Goal: Task Accomplishment & Management: Manage account settings

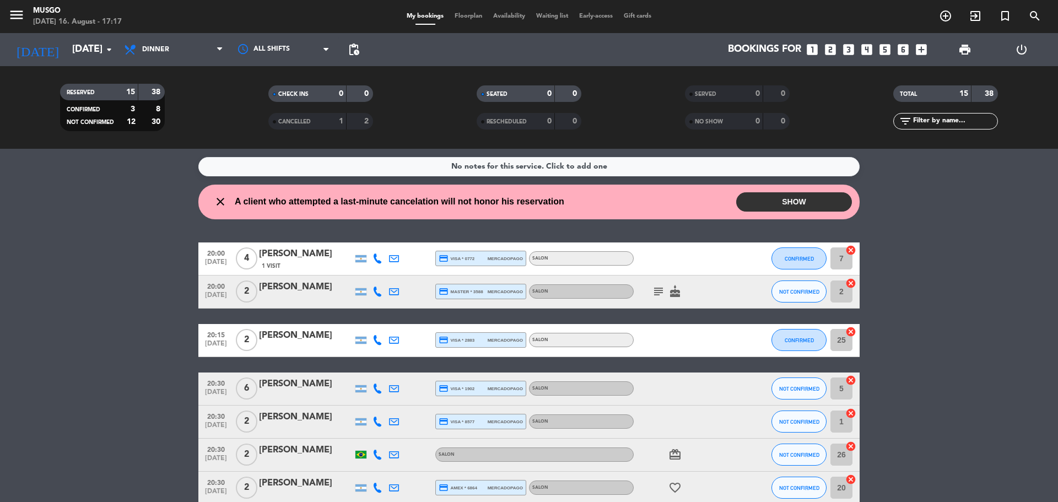
click at [302, 254] on div "[PERSON_NAME]" at bounding box center [306, 254] width 94 height 14
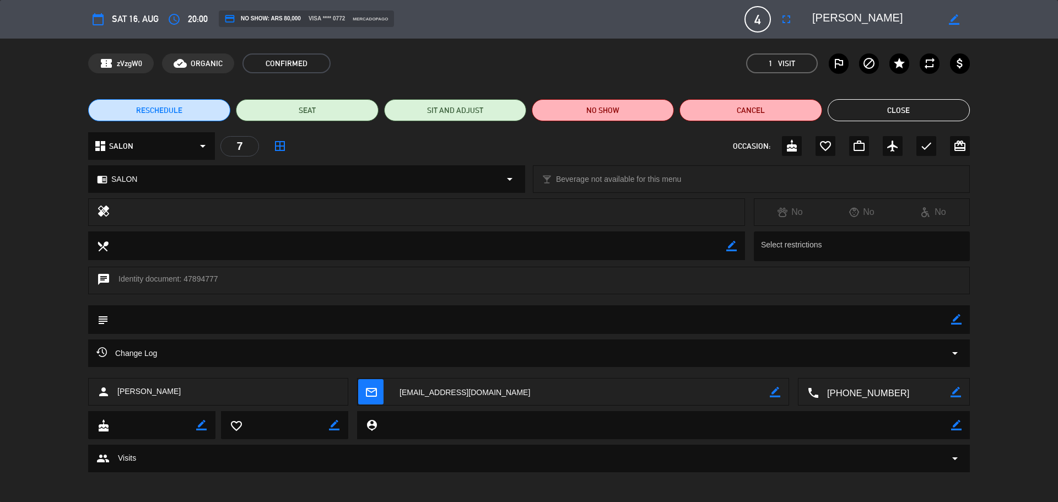
click at [863, 112] on button "Close" at bounding box center [899, 110] width 142 height 22
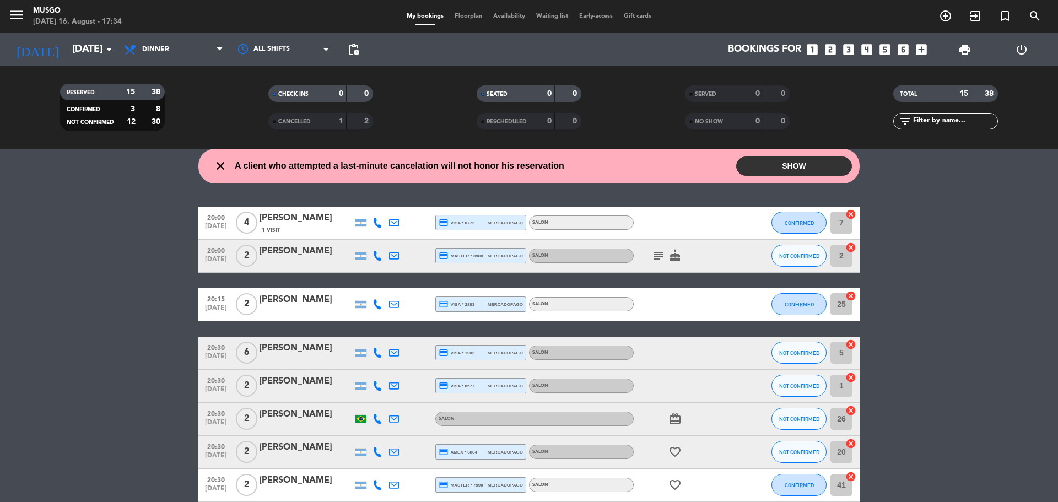
scroll to position [36, 0]
click at [376, 362] on div at bounding box center [377, 353] width 17 height 33
click at [376, 353] on icon at bounding box center [378, 353] width 10 height 10
click at [379, 381] on icon at bounding box center [378, 386] width 10 height 10
click at [376, 418] on icon at bounding box center [378, 419] width 10 height 10
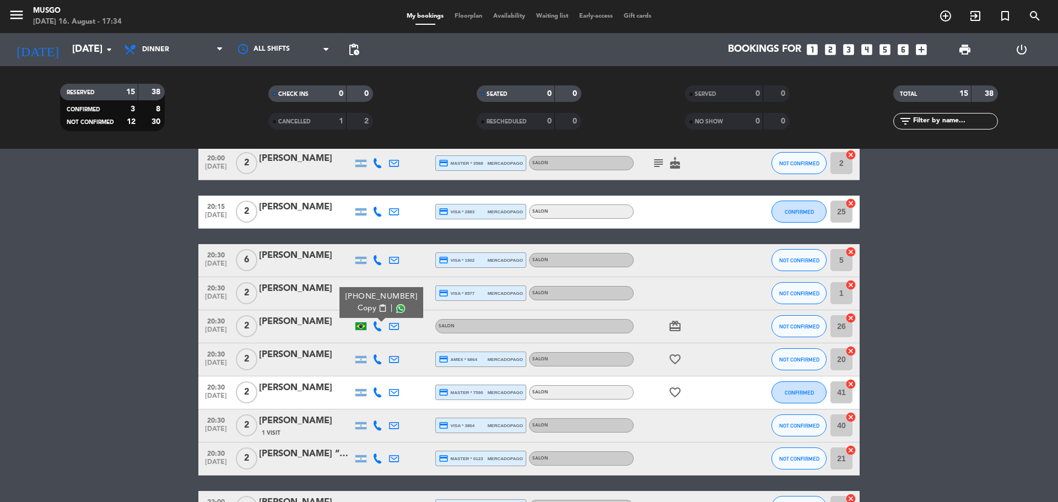
scroll to position [129, 0]
click at [373, 358] on icon at bounding box center [378, 359] width 10 height 10
click at [377, 389] on icon at bounding box center [378, 392] width 10 height 10
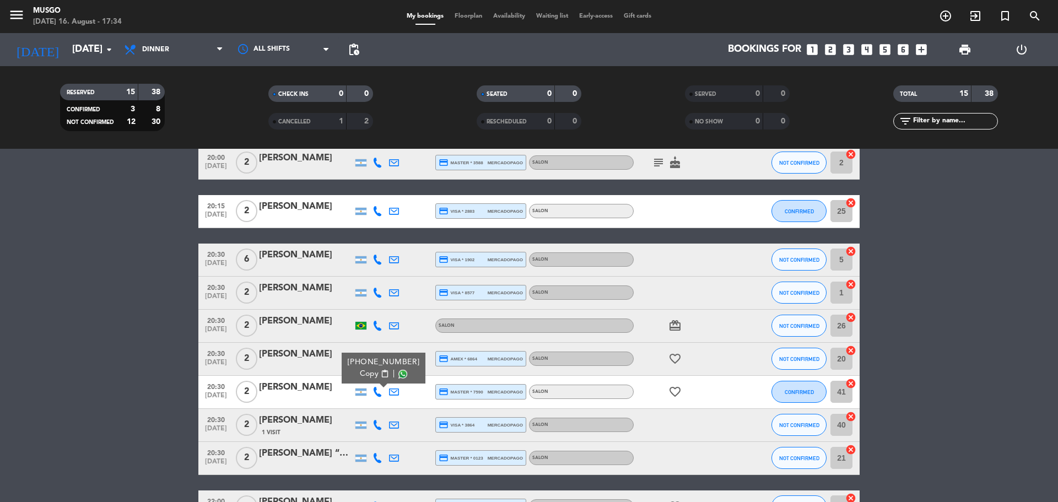
click at [374, 427] on icon at bounding box center [378, 425] width 10 height 10
click at [374, 456] on icon at bounding box center [378, 458] width 10 height 10
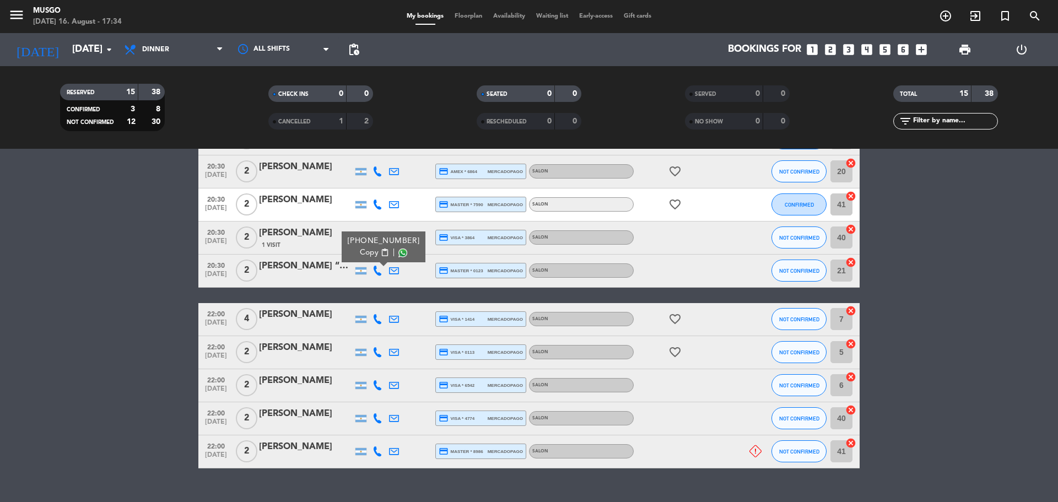
scroll to position [338, 0]
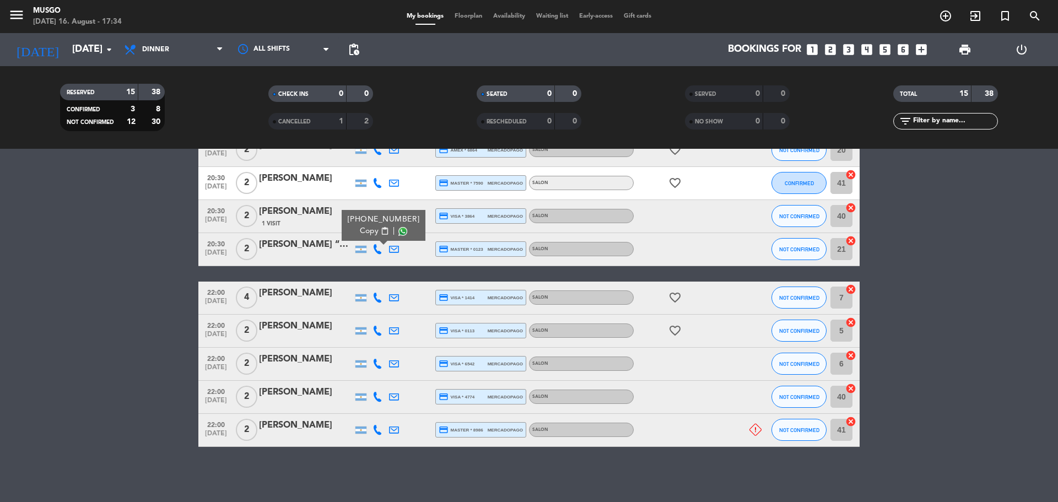
click at [379, 427] on icon at bounding box center [378, 430] width 10 height 10
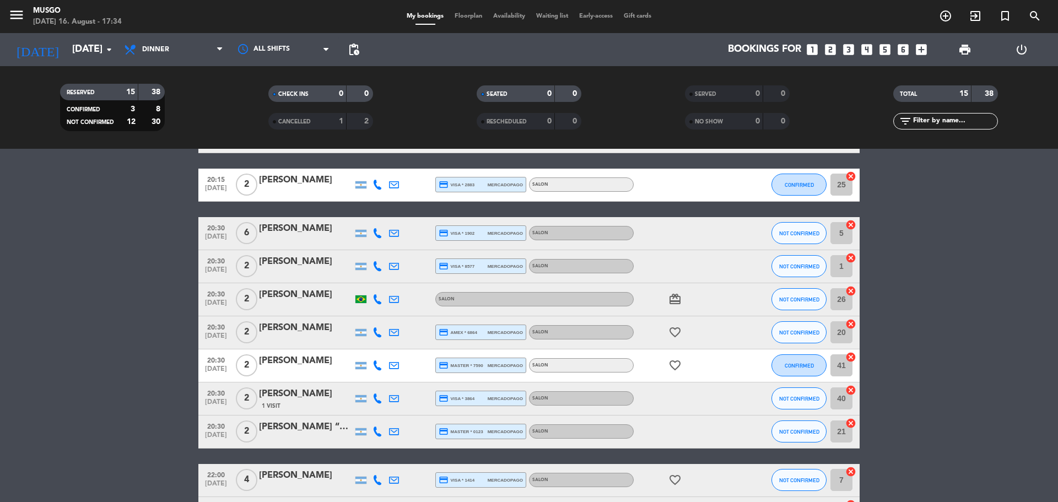
scroll to position [155, 0]
click at [807, 264] on span "NOT CONFIRMED" at bounding box center [799, 267] width 40 height 6
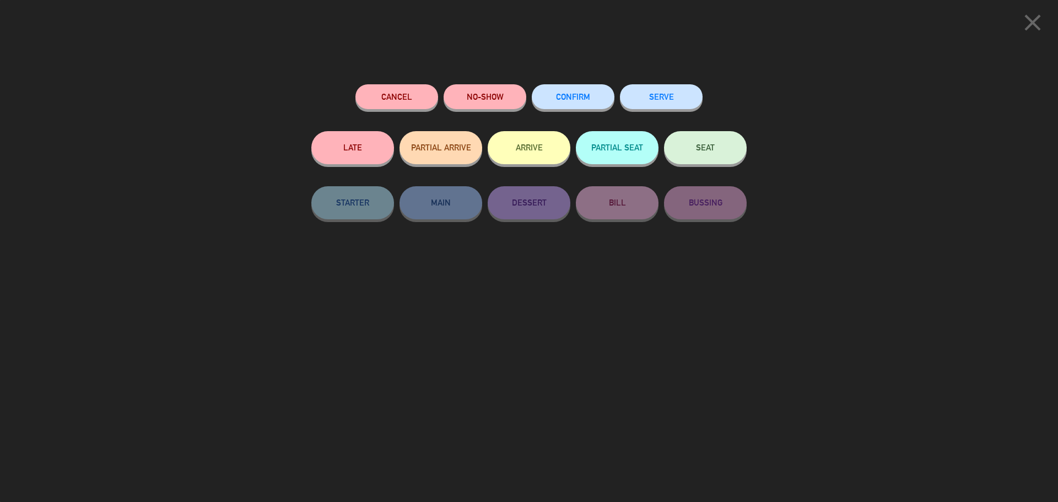
click at [1028, 28] on icon "close" at bounding box center [1033, 23] width 28 height 28
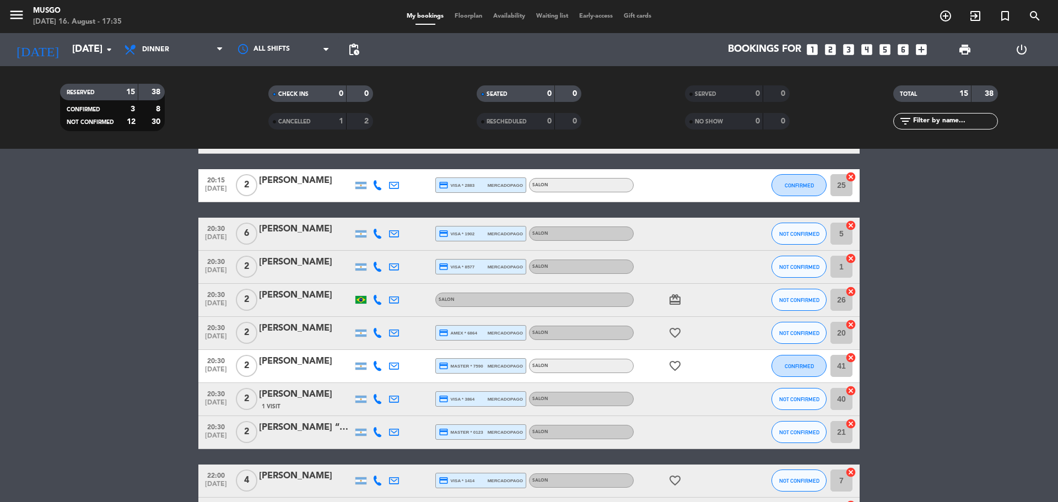
click at [305, 270] on div at bounding box center [306, 274] width 94 height 9
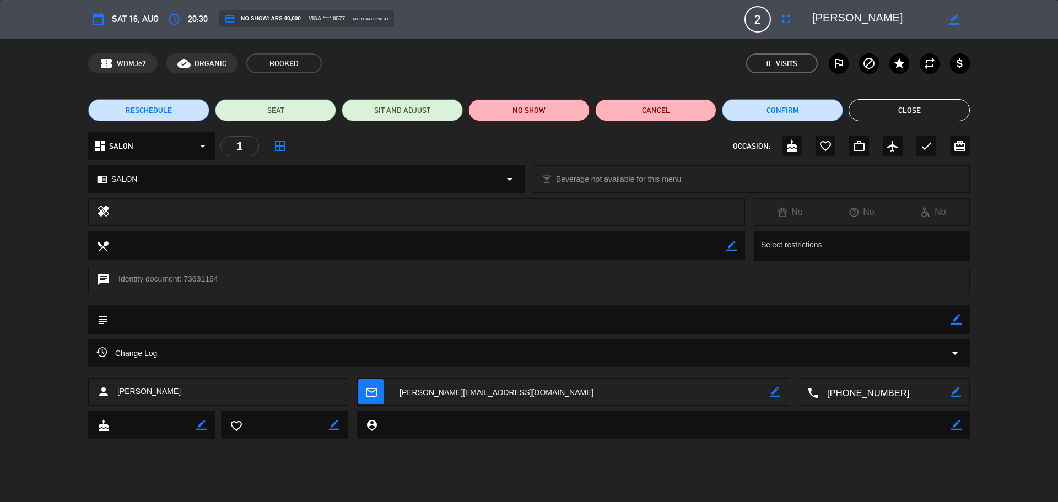
click at [151, 108] on span "RESCHEDULE" at bounding box center [149, 111] width 46 height 12
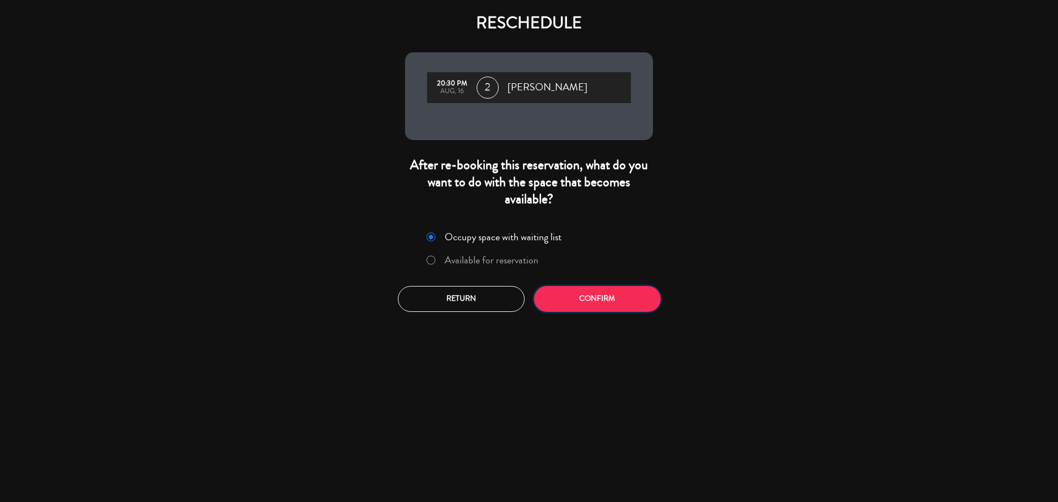
click at [582, 297] on button "Confirm" at bounding box center [597, 299] width 127 height 26
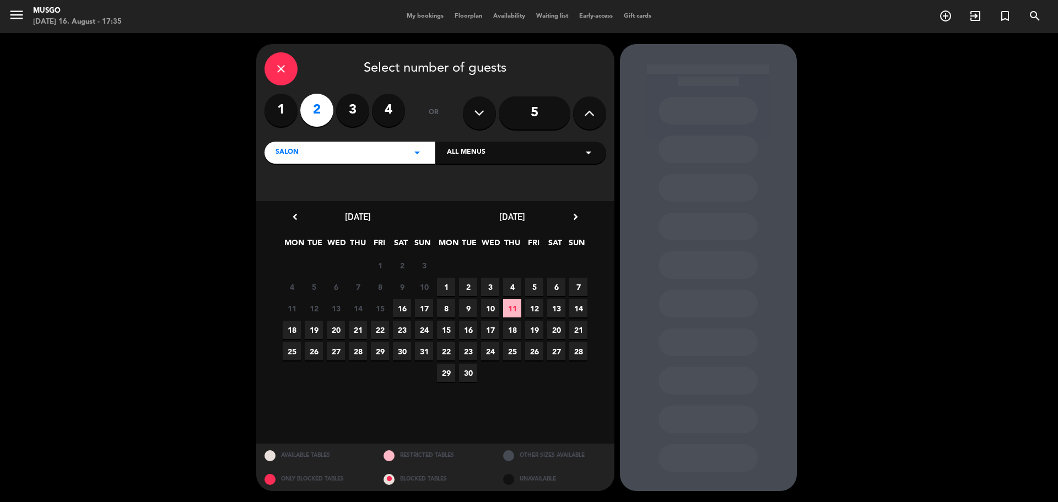
click at [330, 328] on span "20" at bounding box center [336, 330] width 18 height 18
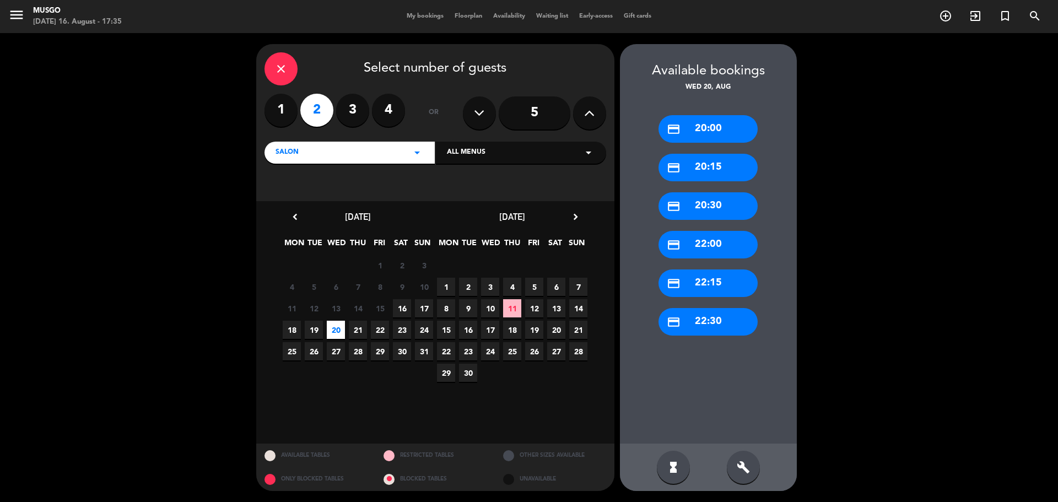
click at [711, 210] on div "credit_card 20:30" at bounding box center [708, 206] width 99 height 28
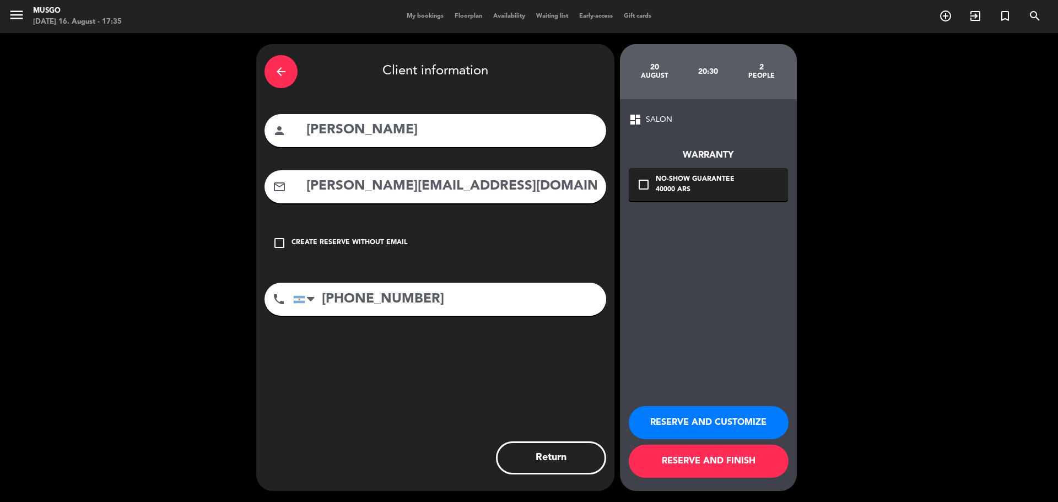
click at [645, 180] on icon "check_box_outline_blank" at bounding box center [643, 184] width 13 height 13
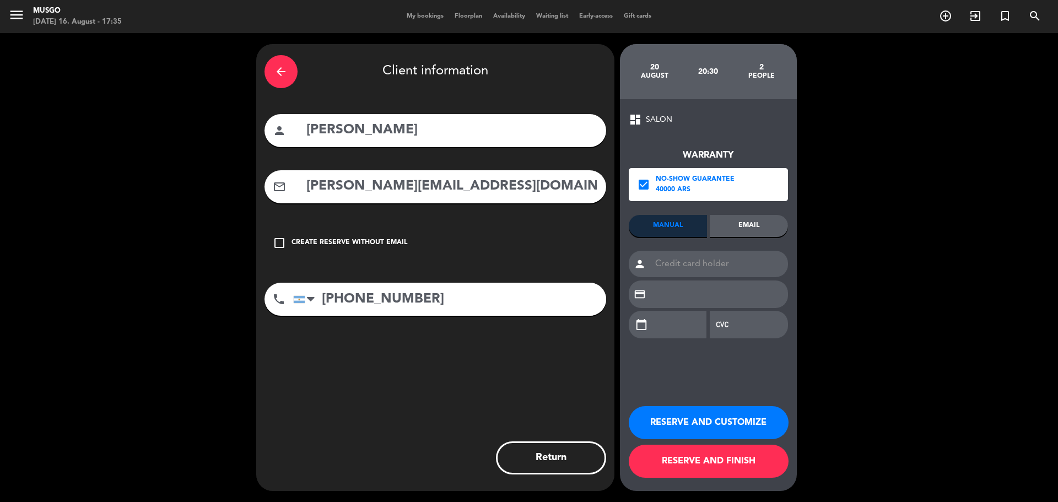
click at [756, 216] on div "Email" at bounding box center [749, 226] width 78 height 22
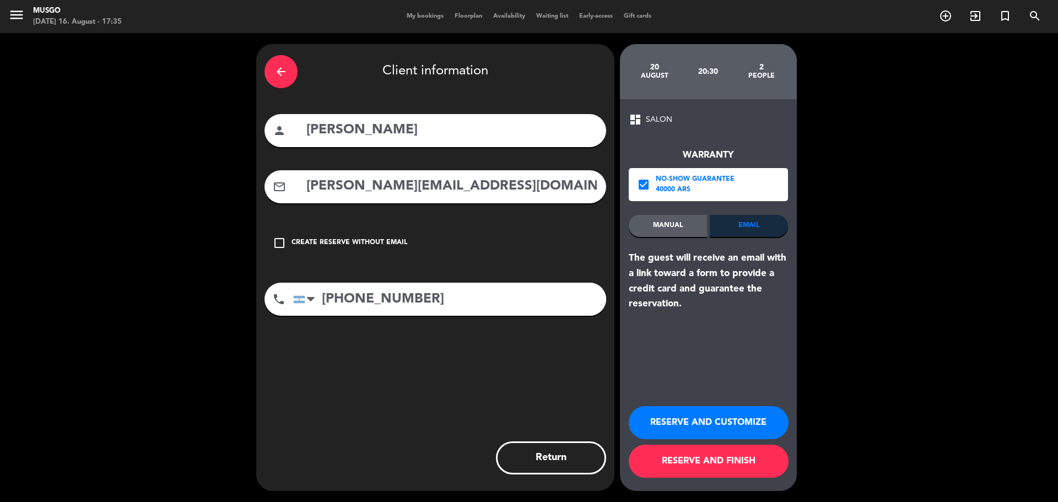
click at [704, 416] on button "RESERVE AND CUSTOMIZE" at bounding box center [709, 422] width 160 height 33
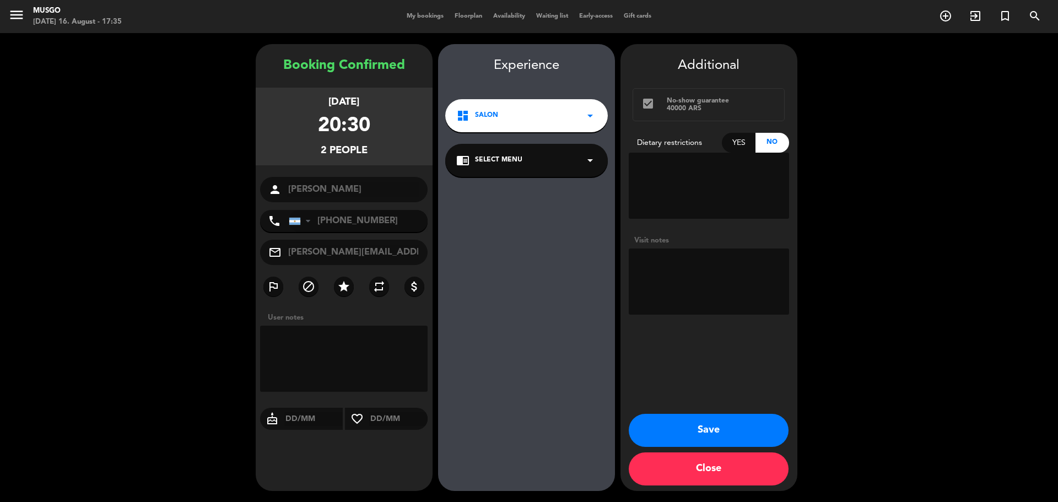
click at [709, 270] on textarea at bounding box center [709, 282] width 160 height 66
type textarea "Llega a las 21:00"
click at [722, 422] on button "Save" at bounding box center [709, 430] width 160 height 33
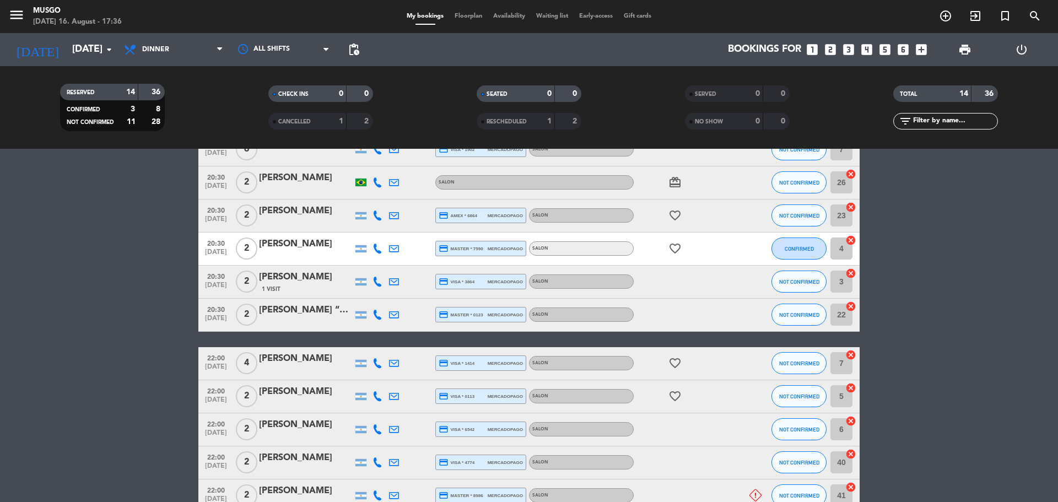
scroll to position [305, 0]
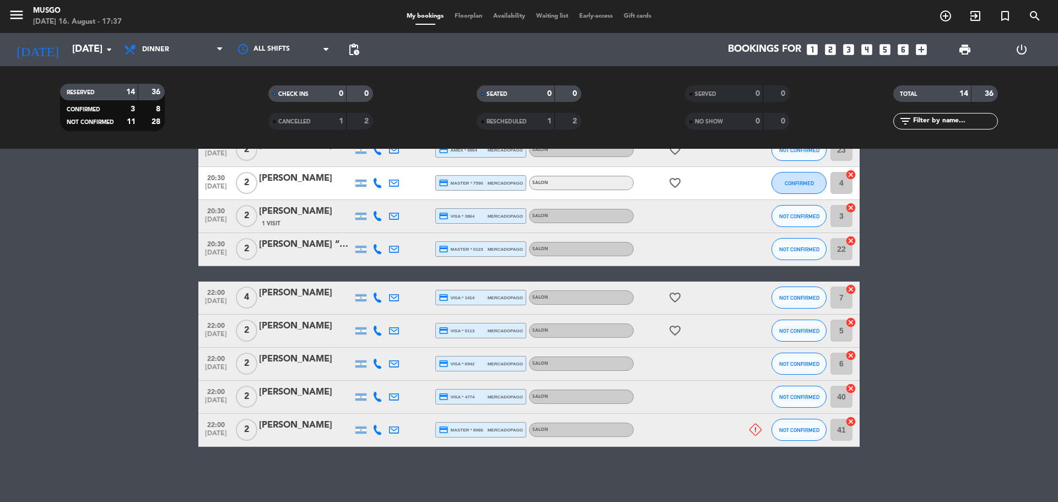
click at [63, 376] on bookings-row "20:00 [DATE] 4 [PERSON_NAME] 1 Visit credit_card visa * 0772 mercadopago SALON …" at bounding box center [529, 192] width 1058 height 509
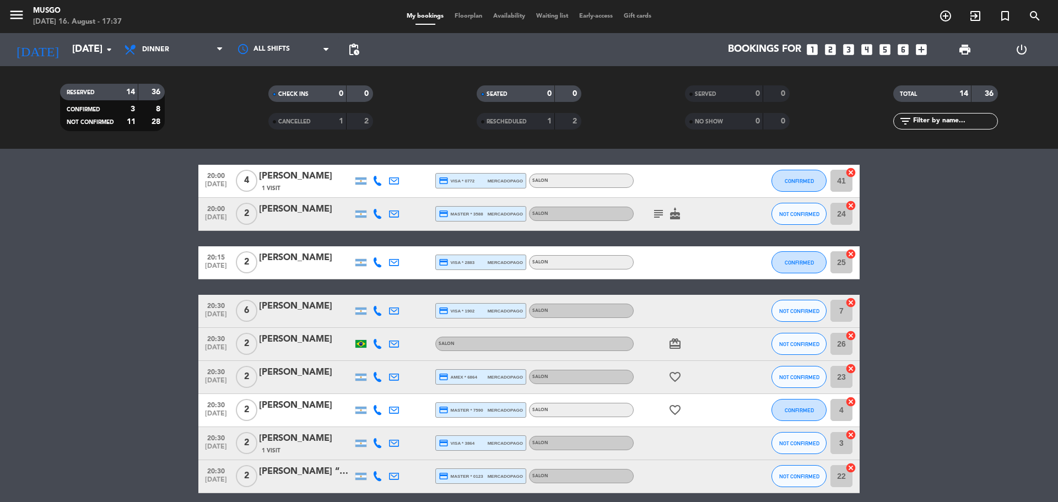
scroll to position [74, 0]
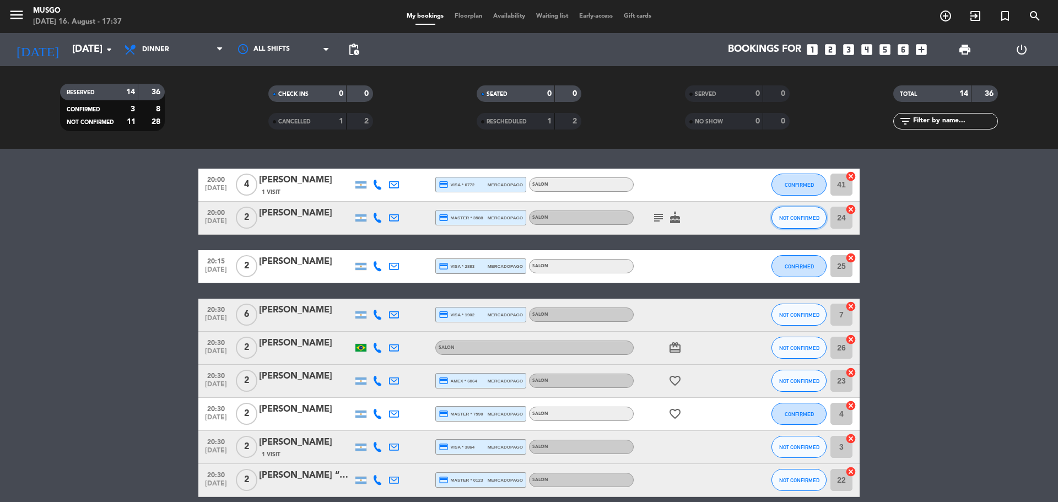
click at [789, 215] on span "NOT CONFIRMED" at bounding box center [799, 218] width 40 height 6
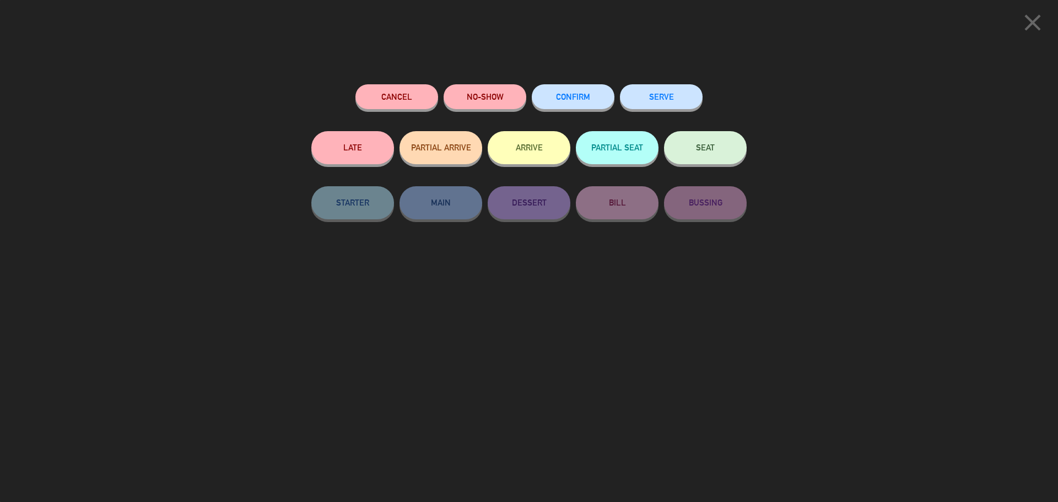
click at [570, 100] on span "CONFIRM" at bounding box center [573, 96] width 34 height 9
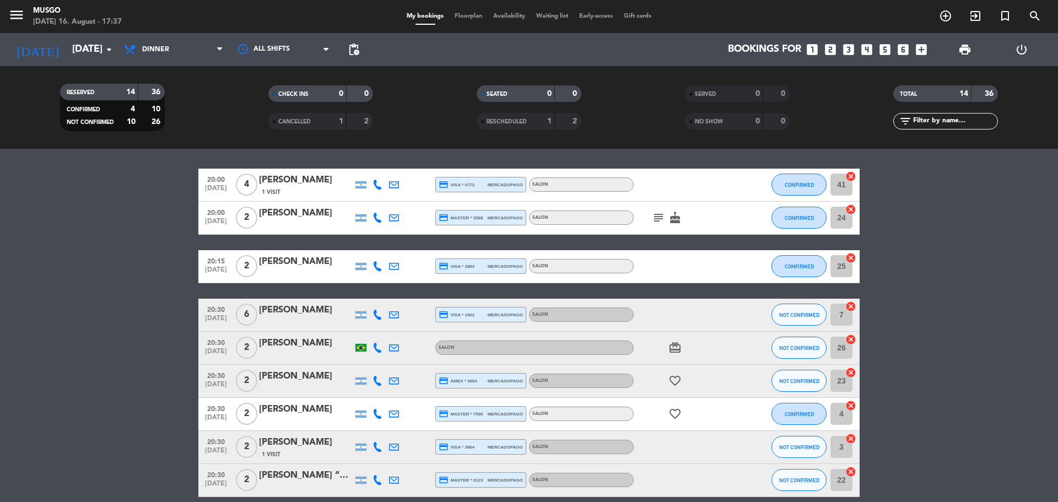
click at [852, 209] on icon "cancel" at bounding box center [851, 209] width 11 height 11
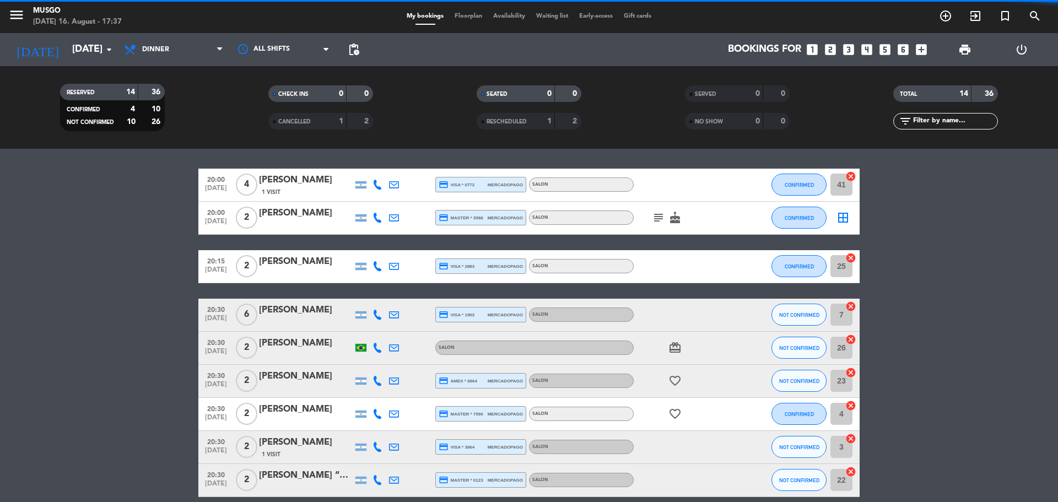
click at [847, 213] on icon "border_all" at bounding box center [843, 217] width 13 height 13
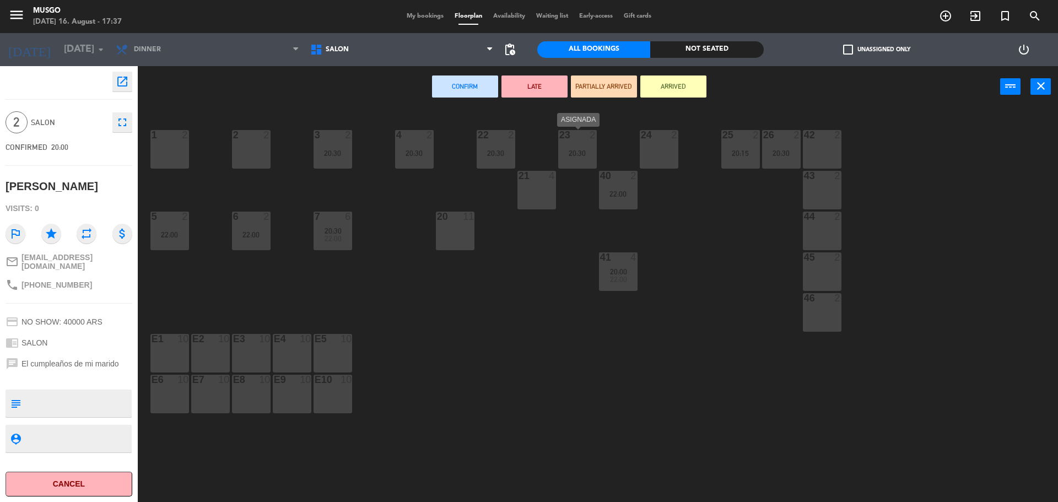
click at [570, 158] on div "23 2 20:30" at bounding box center [577, 149] width 39 height 39
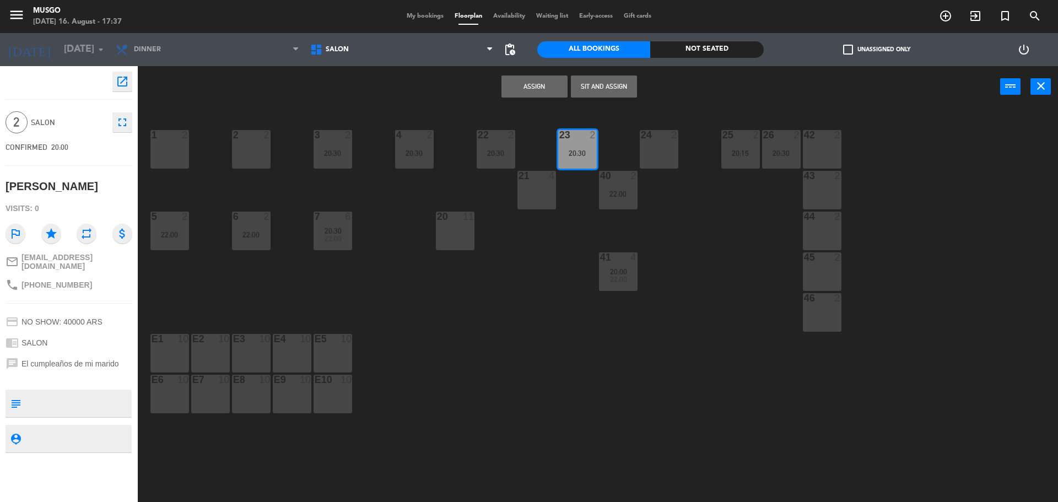
click at [545, 85] on button "Assign" at bounding box center [535, 87] width 66 height 22
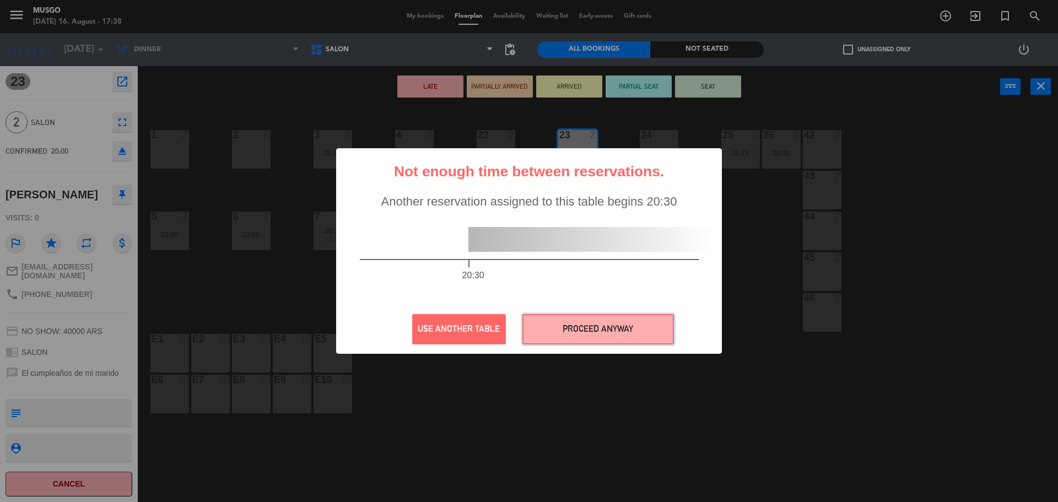
click at [587, 331] on button "PROCEED ANYWAY" at bounding box center [599, 329] width 152 height 30
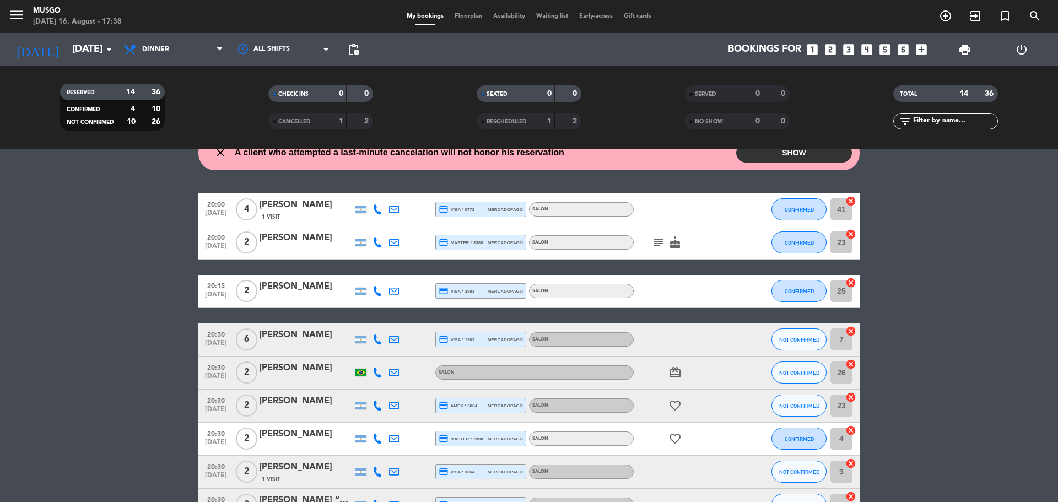
scroll to position [45, 0]
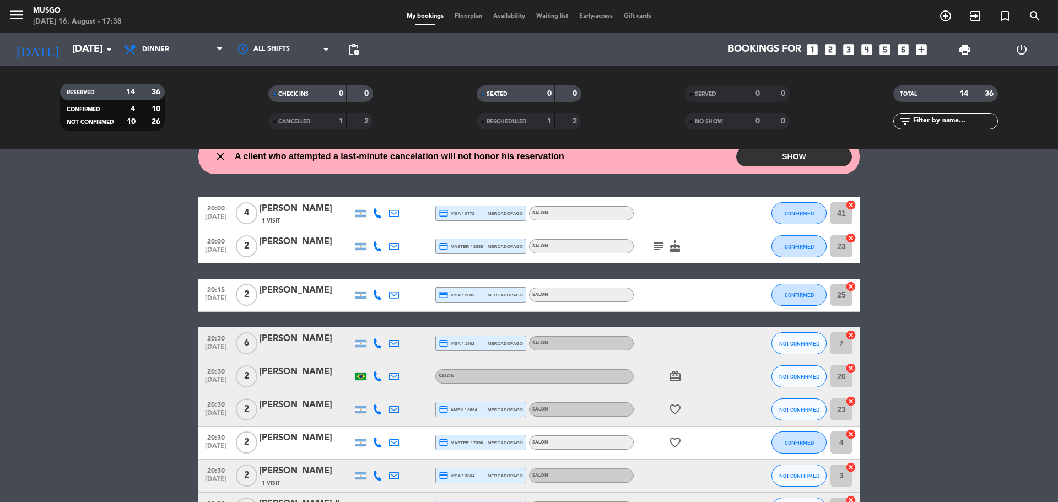
click at [851, 206] on icon "cancel" at bounding box center [851, 205] width 11 height 11
click at [841, 213] on icon "border_all" at bounding box center [843, 213] width 13 height 13
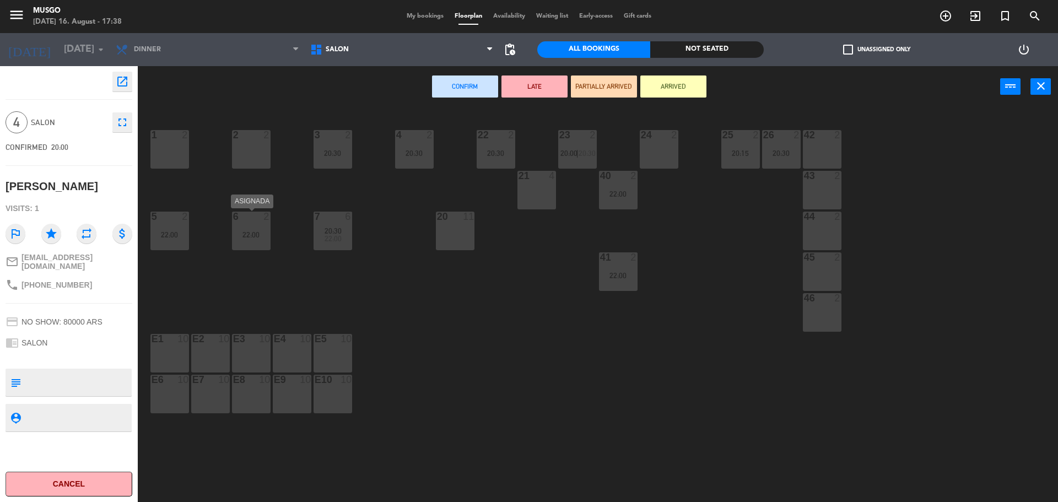
click at [257, 233] on div "22:00" at bounding box center [251, 235] width 39 height 8
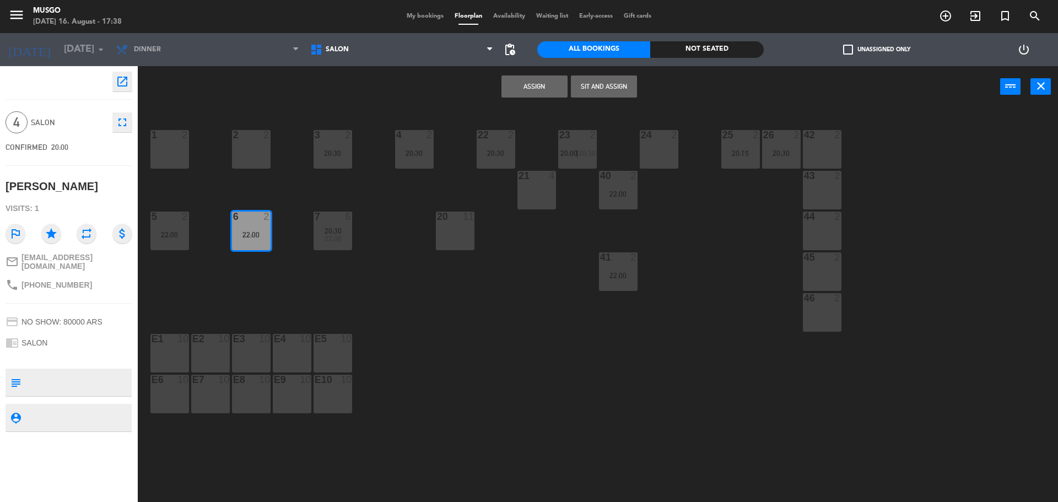
click at [540, 85] on button "Assign" at bounding box center [535, 87] width 66 height 22
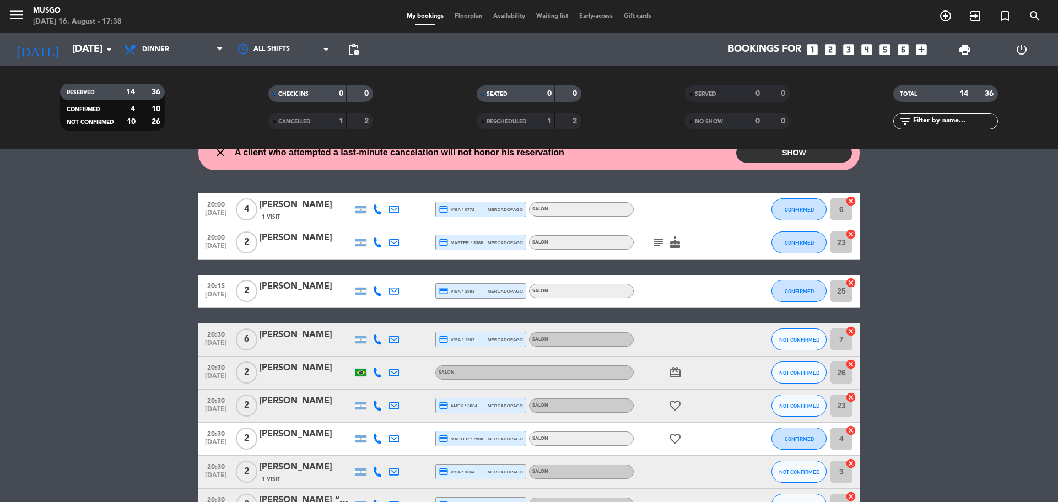
scroll to position [50, 0]
click at [849, 282] on icon "cancel" at bounding box center [851, 282] width 11 height 11
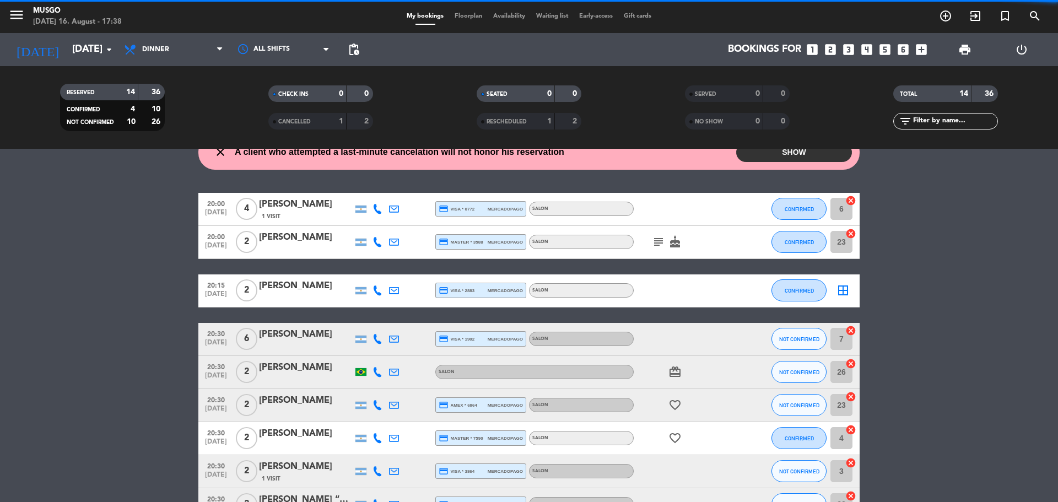
click at [842, 288] on icon "border_all" at bounding box center [843, 290] width 13 height 13
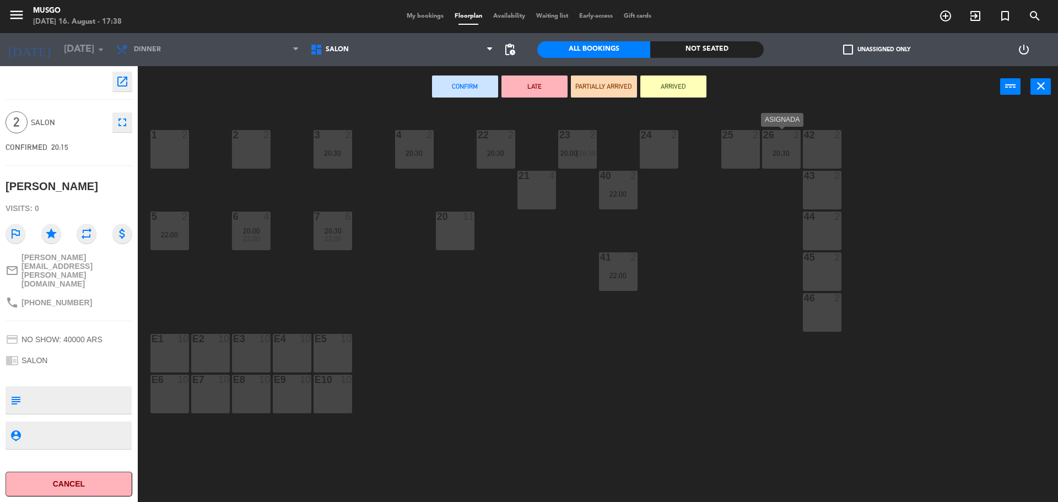
click at [776, 149] on div "20:30" at bounding box center [781, 153] width 39 height 8
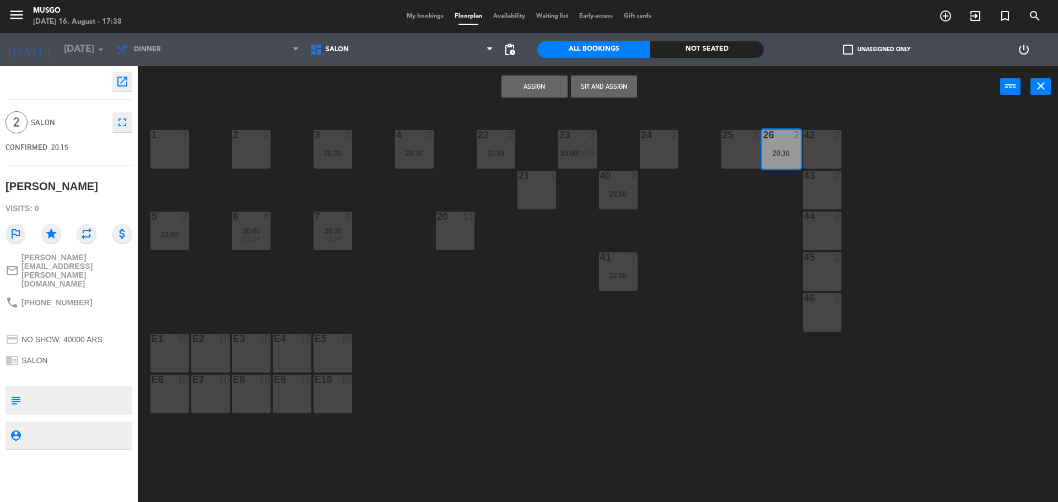
click at [669, 148] on div "24 2" at bounding box center [659, 149] width 39 height 39
click at [764, 145] on div "26 2 20:30" at bounding box center [781, 149] width 39 height 39
click at [543, 87] on button "Assign" at bounding box center [535, 87] width 66 height 22
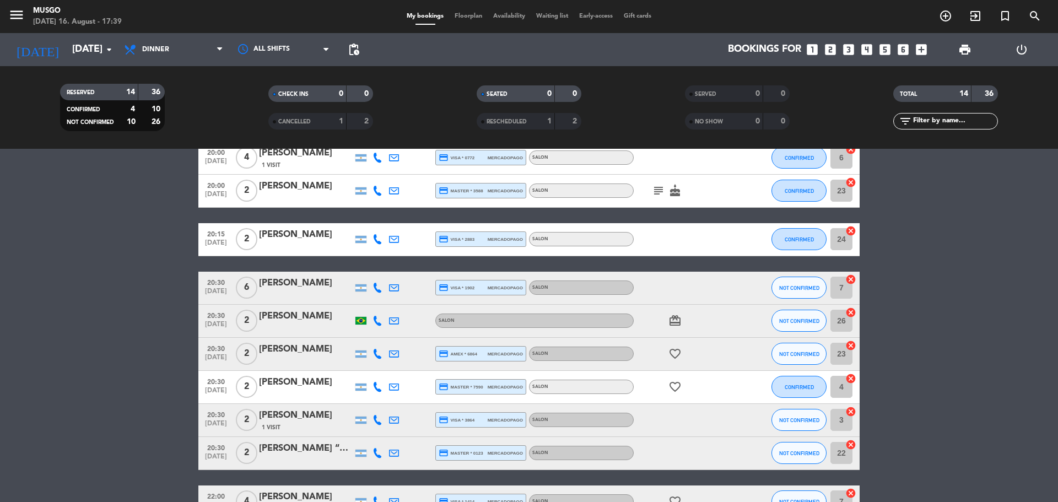
scroll to position [101, 0]
click at [796, 282] on button "NOT CONFIRMED" at bounding box center [799, 287] width 55 height 22
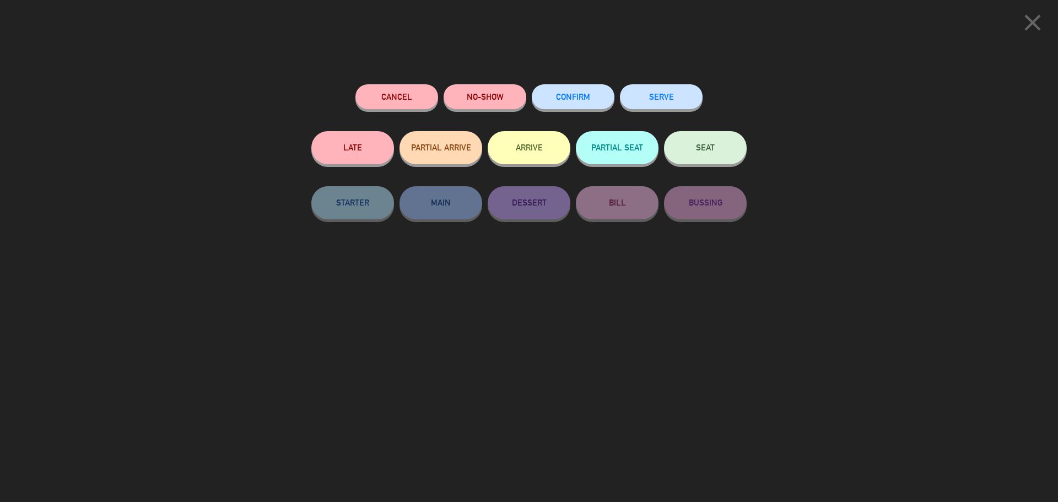
click at [560, 91] on button "CONFIRM" at bounding box center [573, 96] width 83 height 25
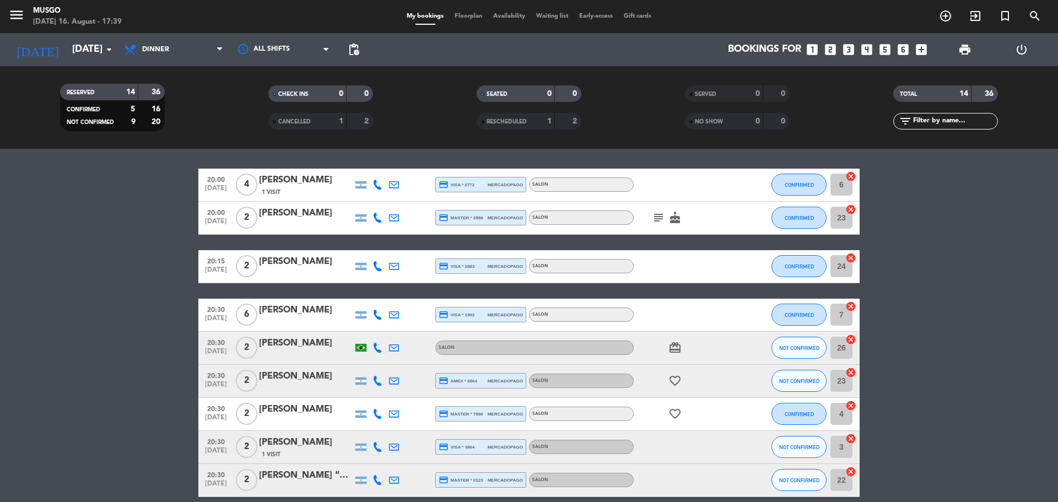
scroll to position [74, 0]
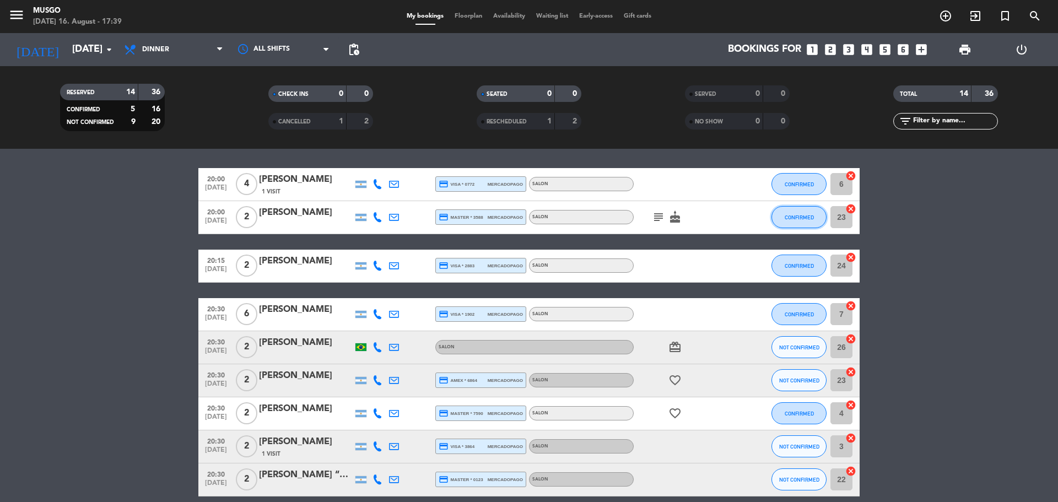
click at [810, 217] on span "CONFIRMED" at bounding box center [799, 217] width 29 height 6
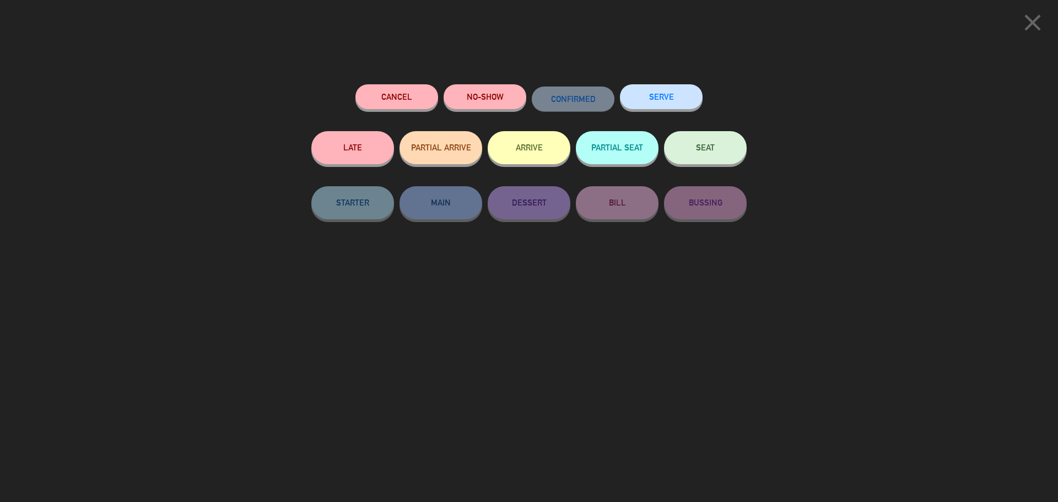
click at [1024, 31] on icon "close" at bounding box center [1033, 23] width 28 height 28
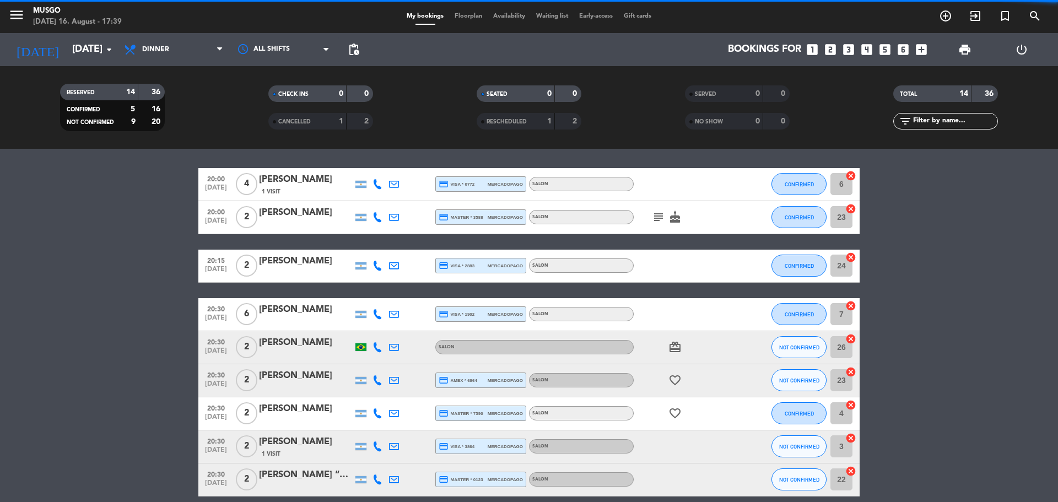
click at [849, 209] on icon "cancel" at bounding box center [851, 208] width 11 height 11
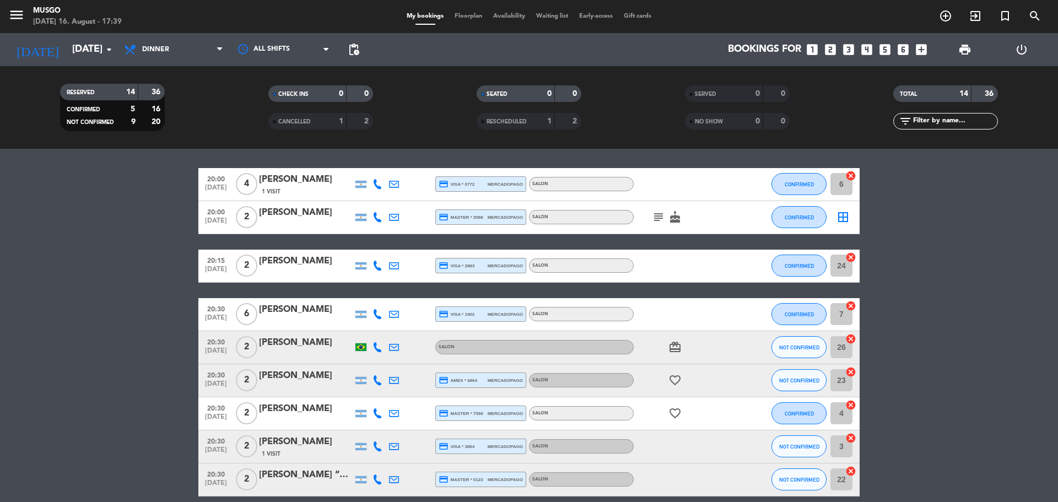
click at [842, 218] on icon "border_all" at bounding box center [843, 217] width 13 height 13
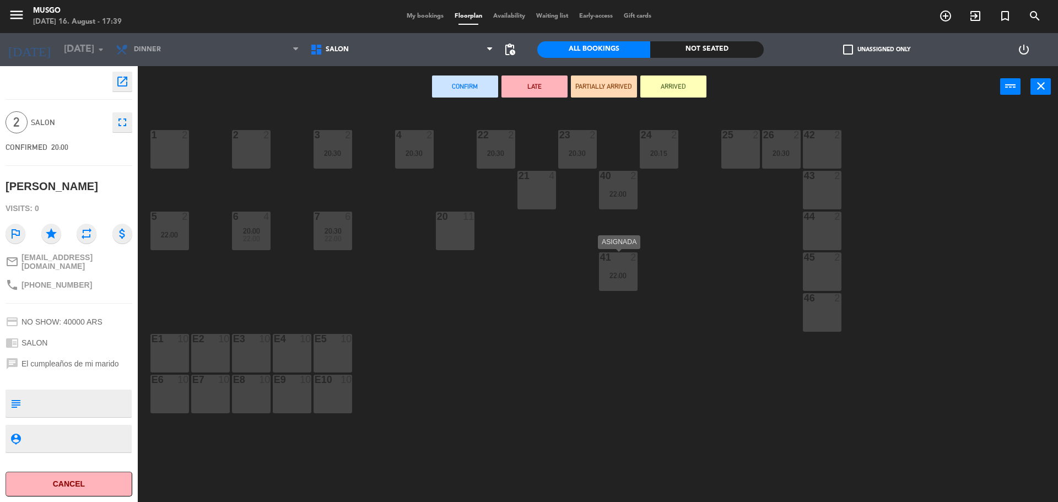
click at [622, 277] on div "22:00" at bounding box center [618, 276] width 39 height 8
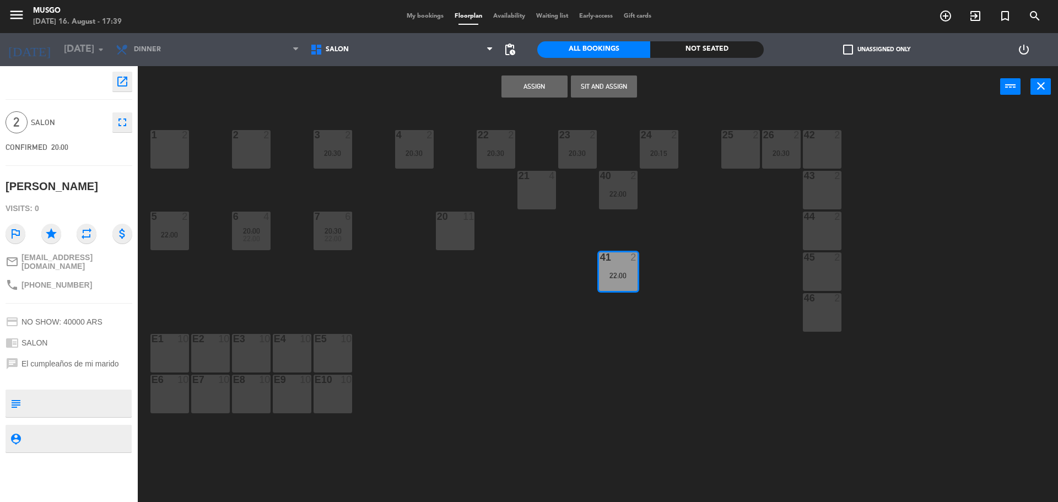
click at [554, 90] on button "Assign" at bounding box center [535, 87] width 66 height 22
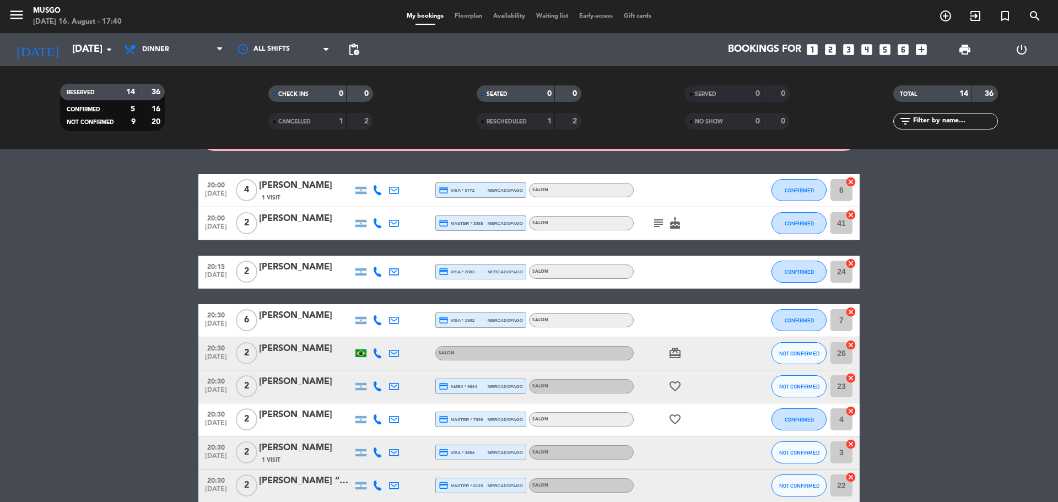
scroll to position [68, 0]
click at [359, 349] on div at bounding box center [361, 353] width 11 height 8
click at [956, 343] on bookings-row "20:00 [DATE] 4 [PERSON_NAME] 1 Visit credit_card visa * 0772 mercadopago SALON …" at bounding box center [529, 428] width 1058 height 509
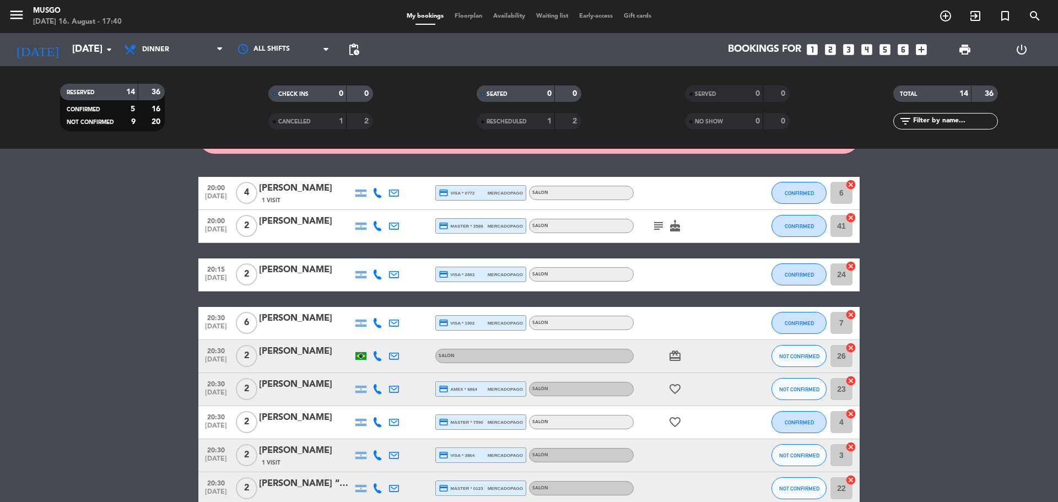
scroll to position [64, 0]
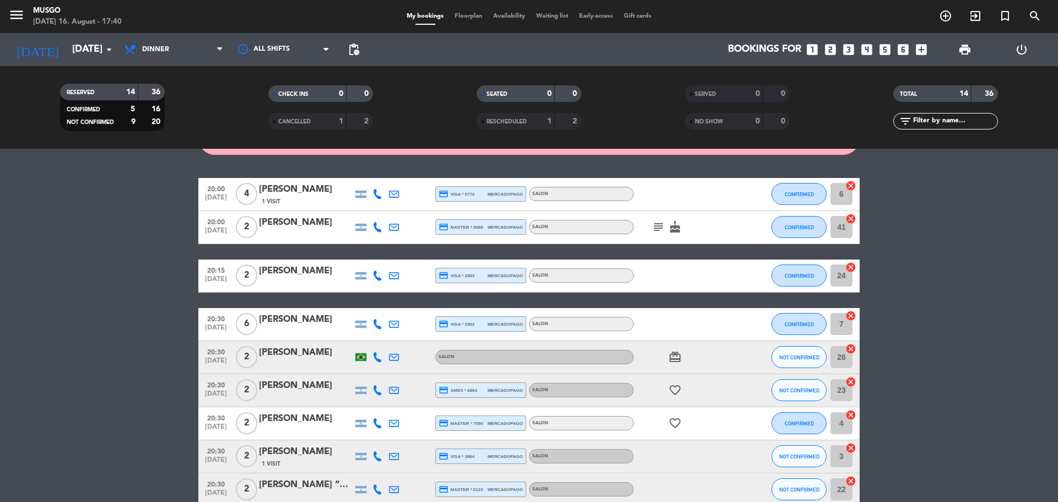
click at [854, 346] on icon "cancel" at bounding box center [851, 348] width 11 height 11
click at [846, 356] on icon "border_all" at bounding box center [843, 357] width 13 height 13
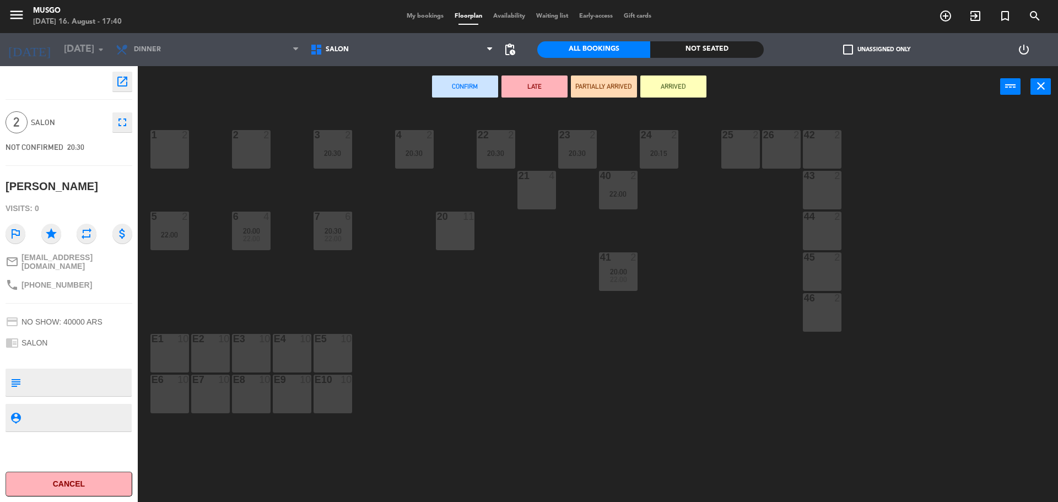
click at [779, 154] on div "26 2" at bounding box center [781, 149] width 39 height 39
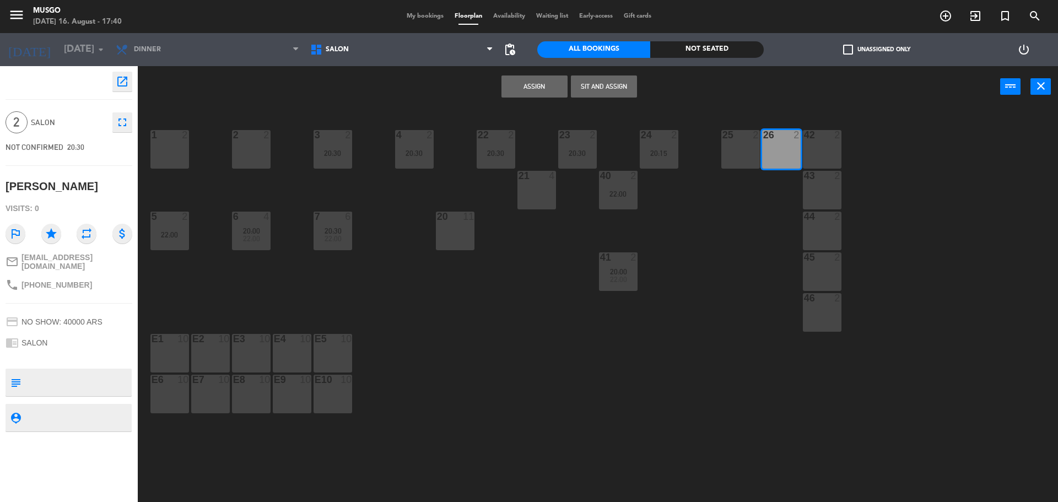
click at [532, 88] on button "Assign" at bounding box center [535, 87] width 66 height 22
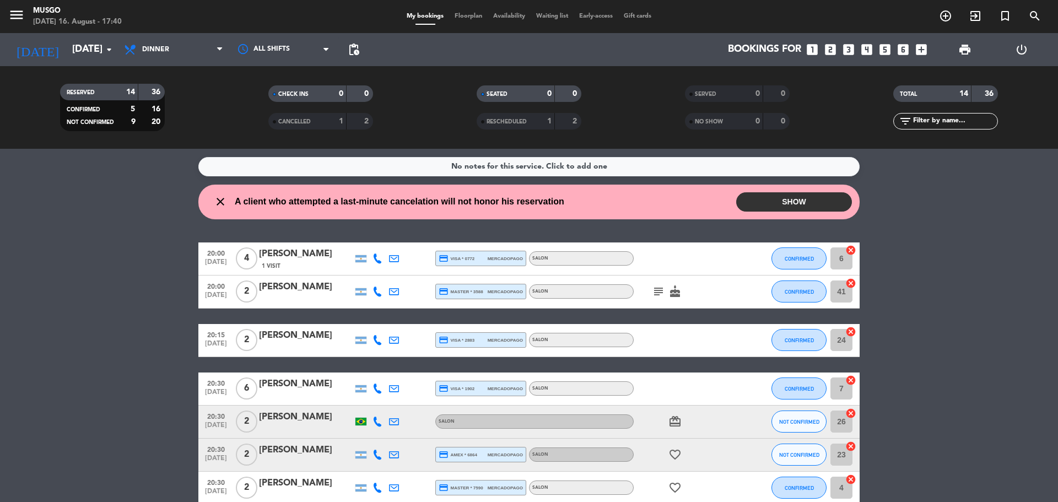
scroll to position [139, 0]
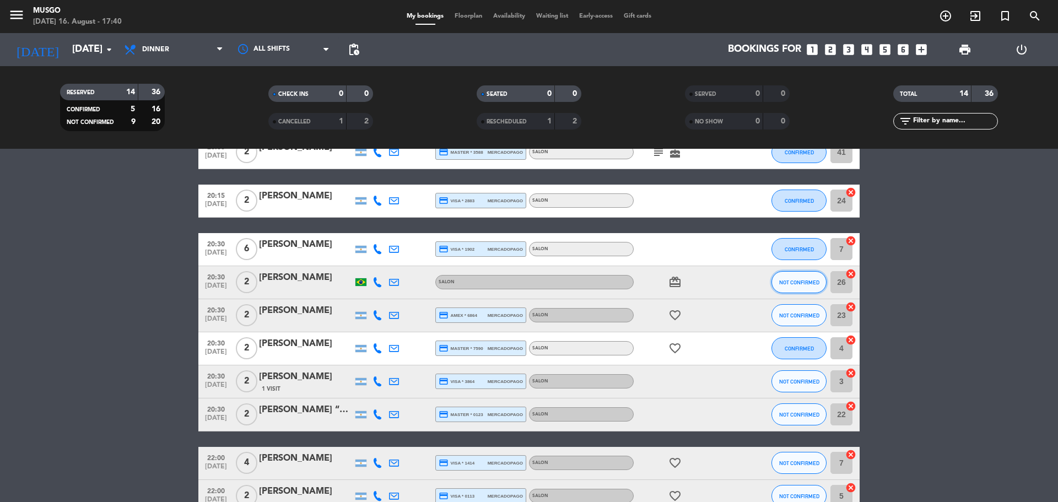
click at [798, 274] on button "NOT CONFIRMED" at bounding box center [799, 282] width 55 height 22
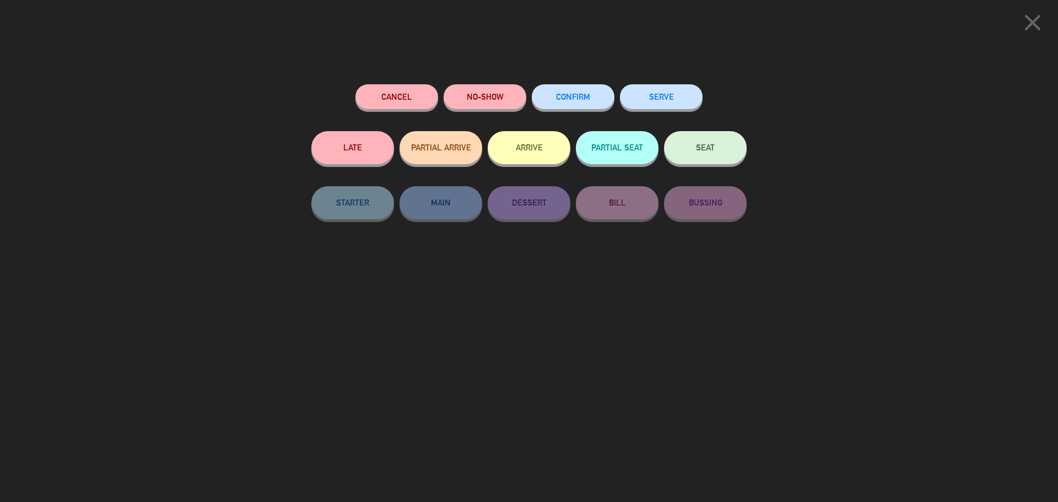
click at [591, 106] on button "CONFIRM" at bounding box center [573, 96] width 83 height 25
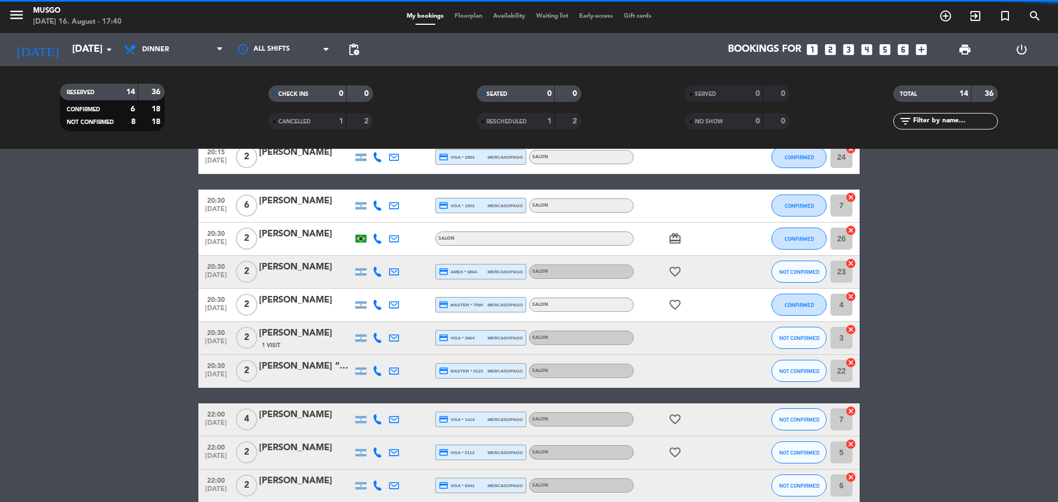
scroll to position [183, 0]
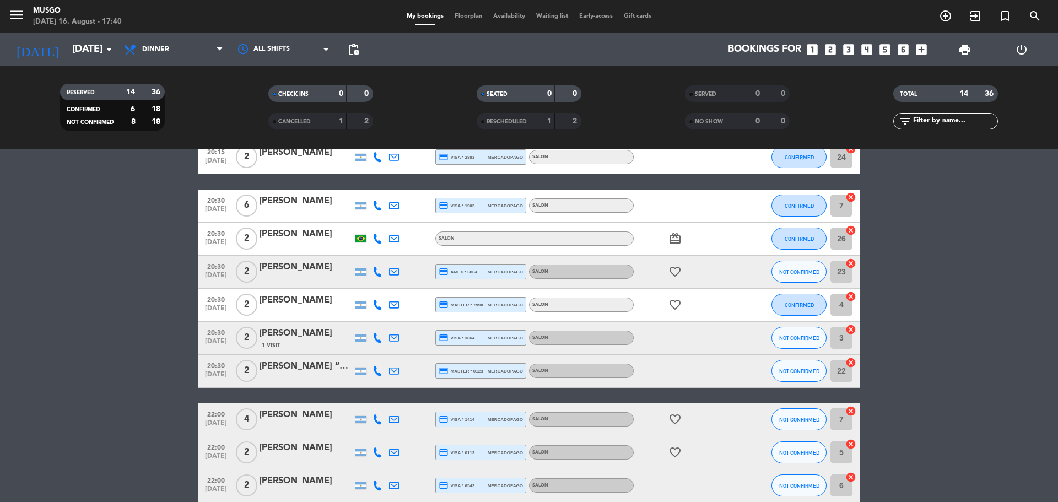
click at [672, 235] on icon "card_giftcard" at bounding box center [675, 238] width 13 height 13
click at [672, 271] on icon "favorite_border" at bounding box center [675, 271] width 13 height 13
click at [677, 303] on icon "favorite_border" at bounding box center [675, 304] width 13 height 13
click at [801, 273] on span "NOT CONFIRMED" at bounding box center [799, 272] width 40 height 6
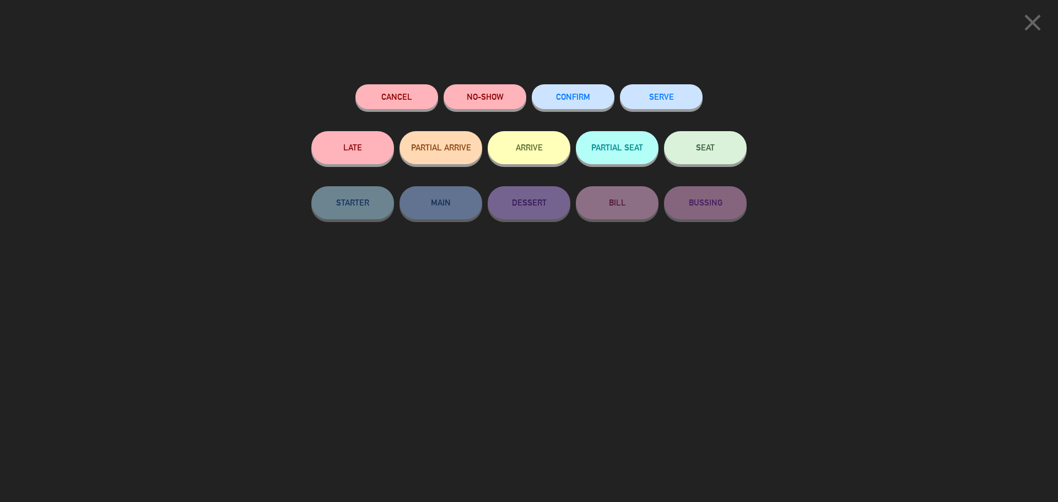
click at [577, 101] on span "CONFIRM" at bounding box center [573, 96] width 34 height 9
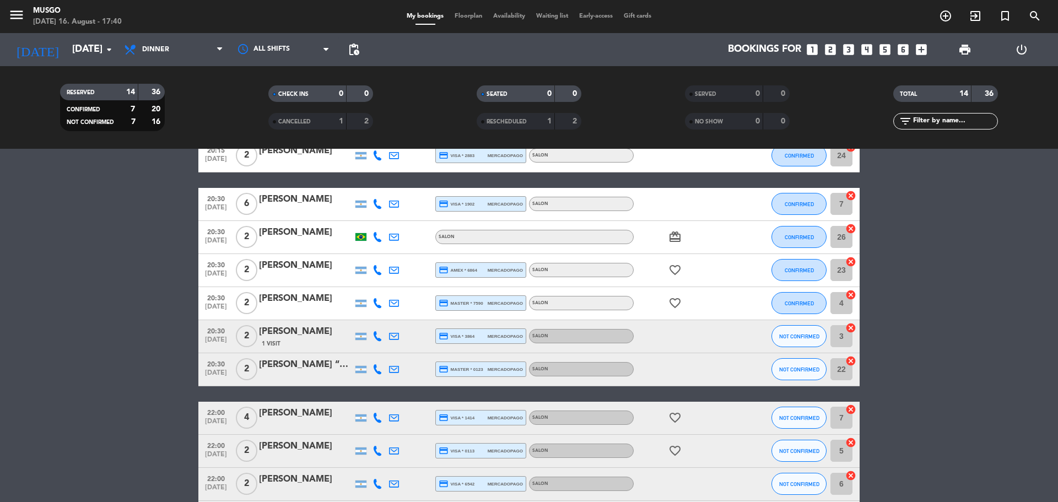
scroll to position [184, 0]
click at [802, 341] on button "NOT CONFIRMED" at bounding box center [799, 337] width 55 height 22
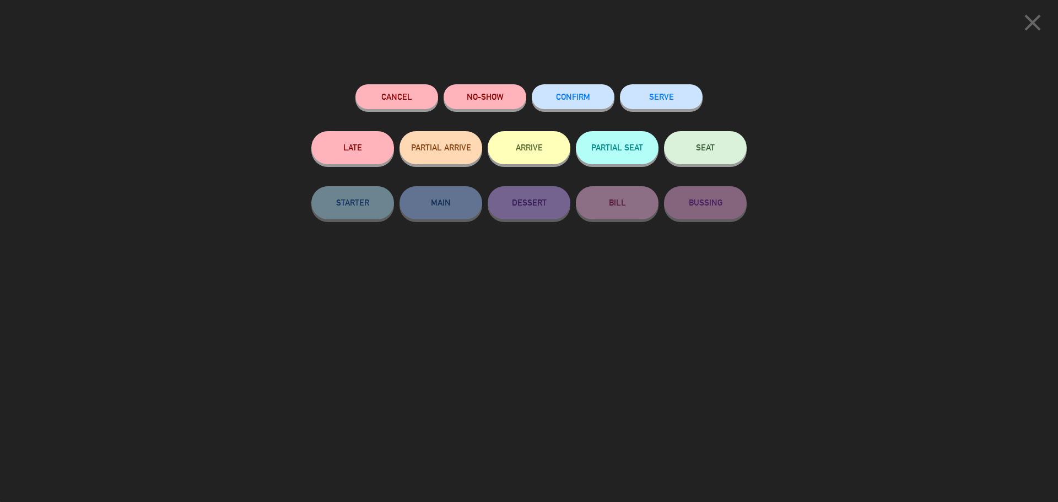
click at [583, 94] on span "CONFIRM" at bounding box center [573, 96] width 34 height 9
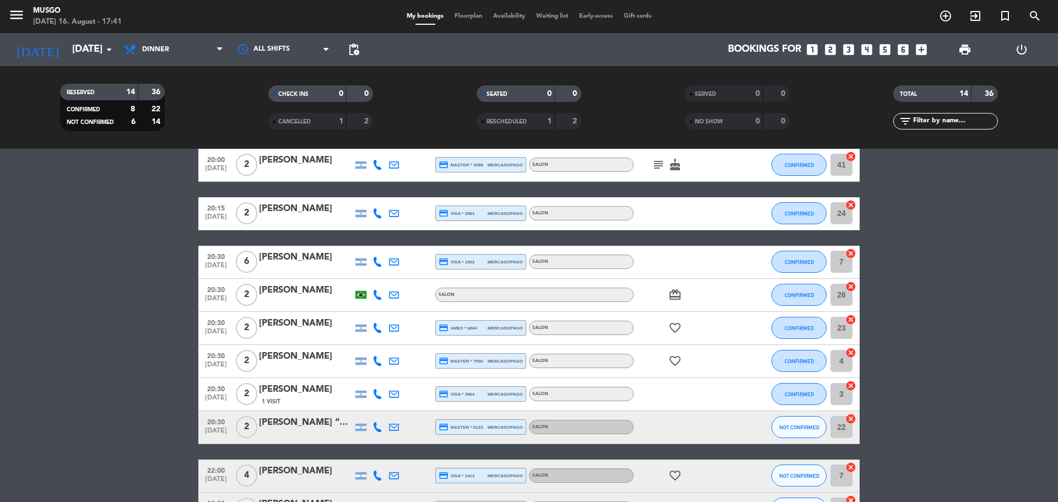
scroll to position [126, 0]
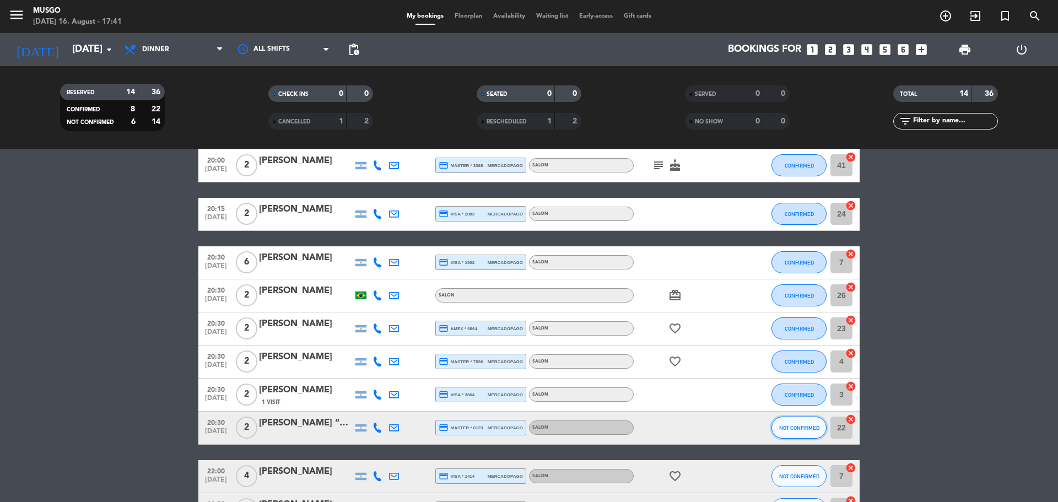
click at [795, 427] on span "NOT CONFIRMED" at bounding box center [799, 428] width 40 height 6
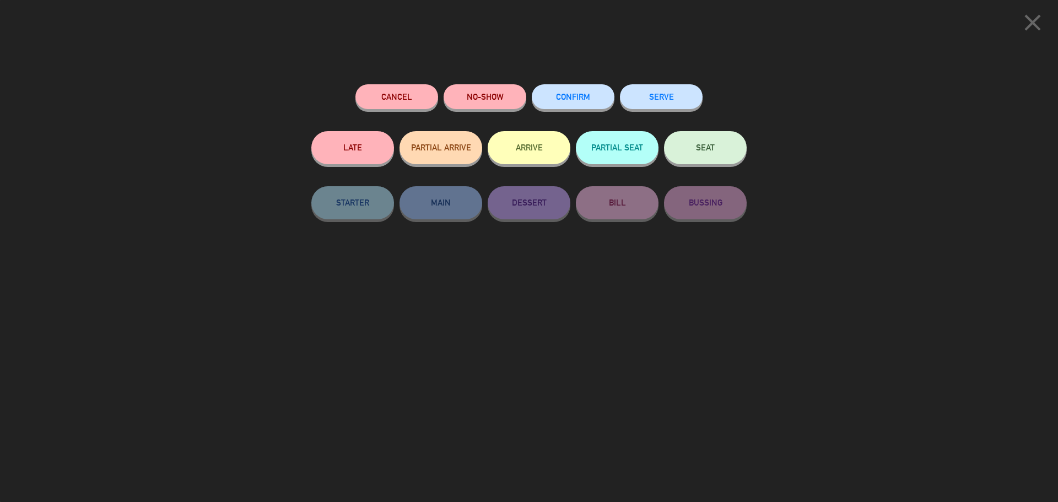
click at [587, 106] on button "CONFIRM" at bounding box center [573, 96] width 83 height 25
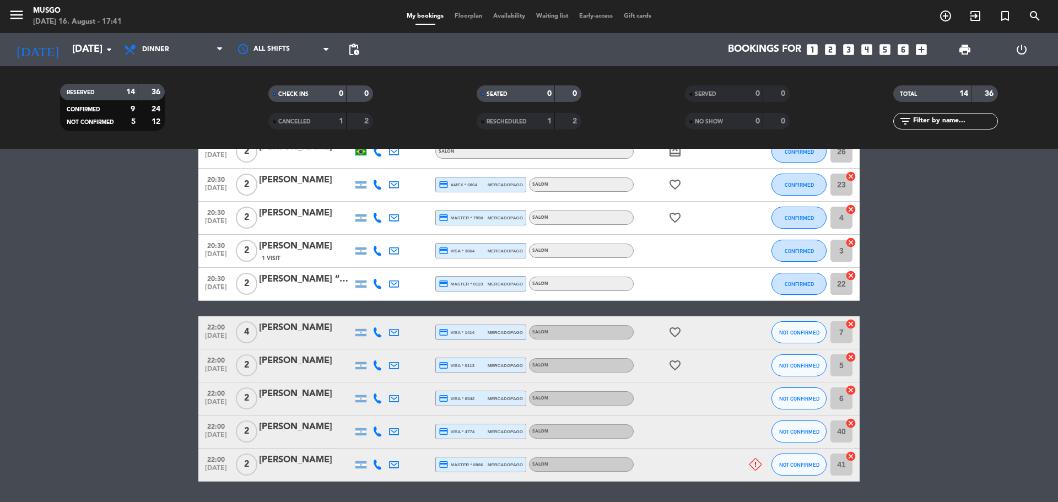
scroll to position [270, 0]
click at [675, 218] on icon "favorite_border" at bounding box center [675, 218] width 13 height 13
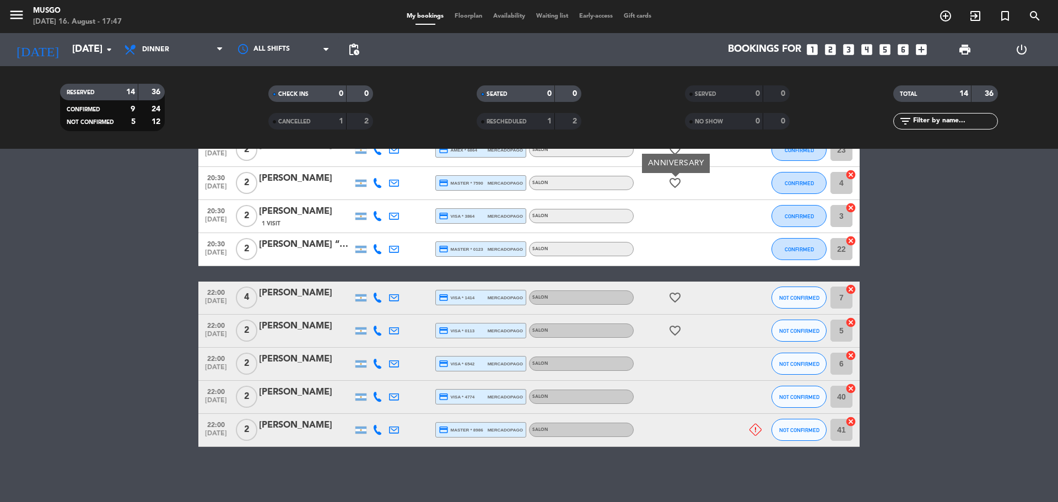
scroll to position [305, 0]
click at [851, 289] on icon "cancel" at bounding box center [851, 289] width 11 height 11
click at [843, 295] on icon "border_all" at bounding box center [843, 297] width 13 height 13
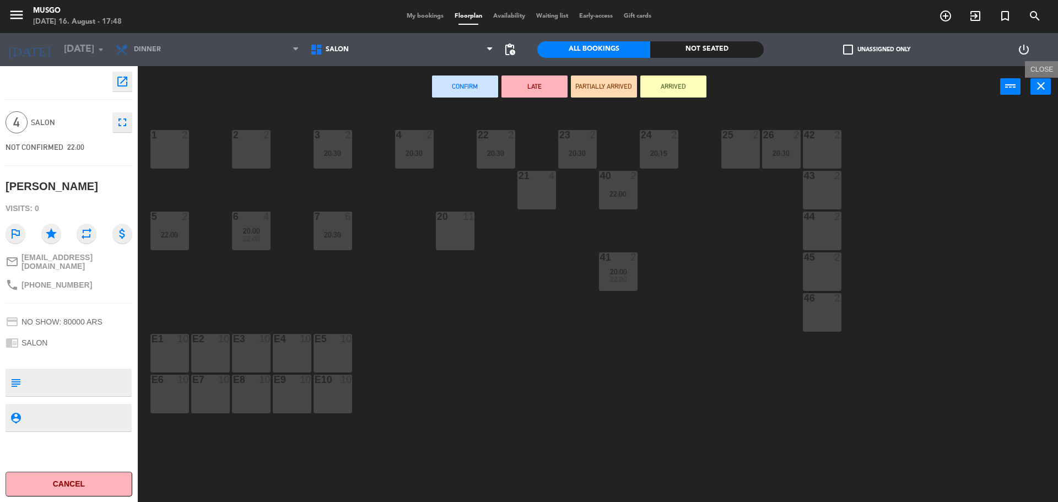
click at [1043, 94] on button "close" at bounding box center [1041, 86] width 20 height 17
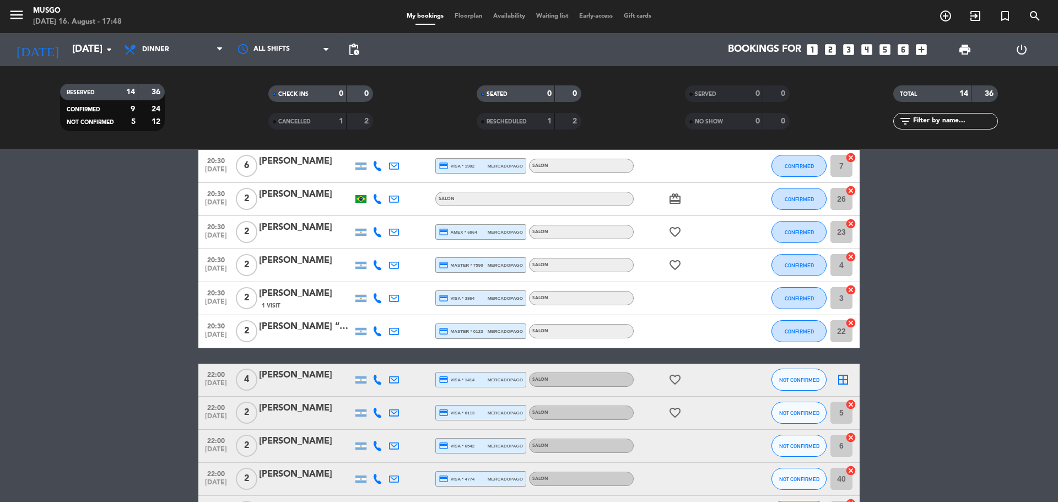
scroll to position [305, 0]
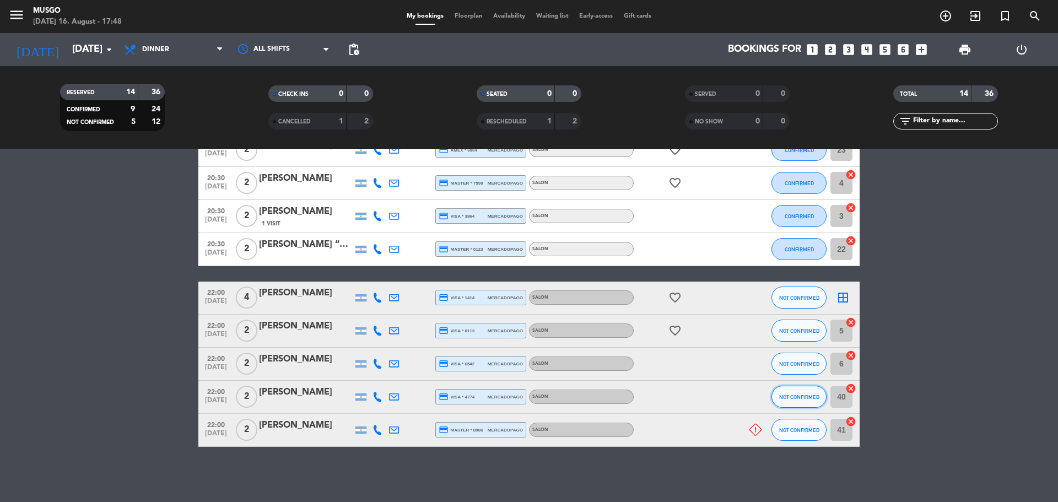
click at [804, 395] on span "NOT CONFIRMED" at bounding box center [799, 397] width 40 height 6
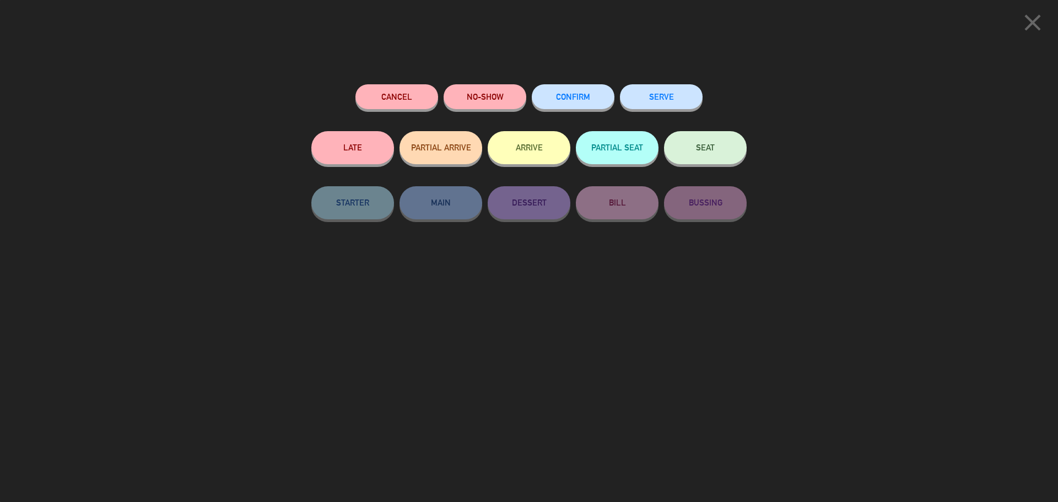
click at [588, 90] on button "CONFIRM" at bounding box center [573, 96] width 83 height 25
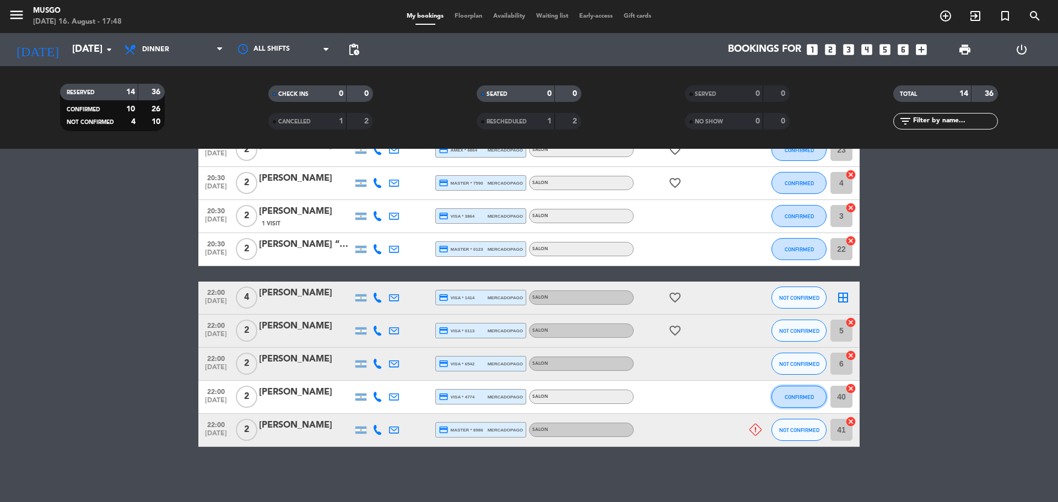
click at [802, 393] on button "CONFIRMED" at bounding box center [799, 397] width 55 height 22
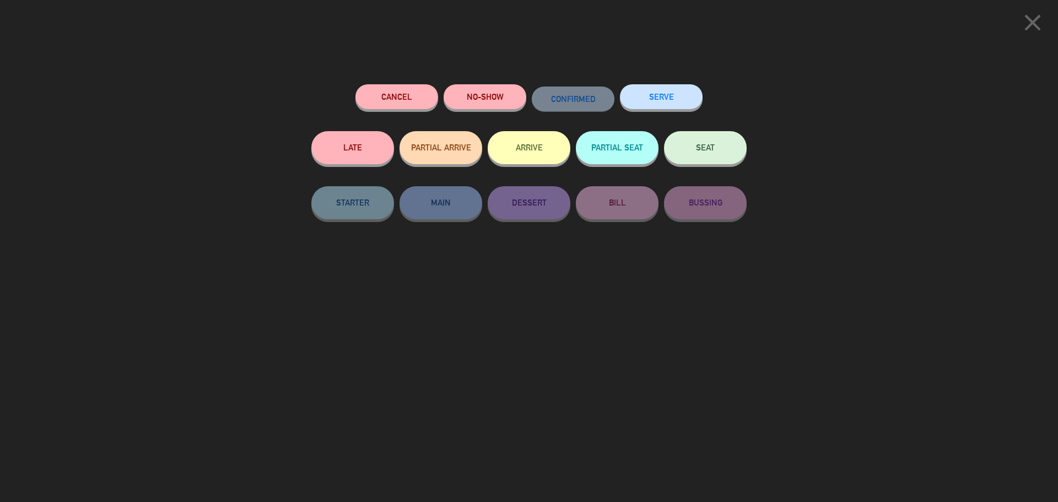
click at [1027, 30] on icon "close" at bounding box center [1033, 23] width 28 height 28
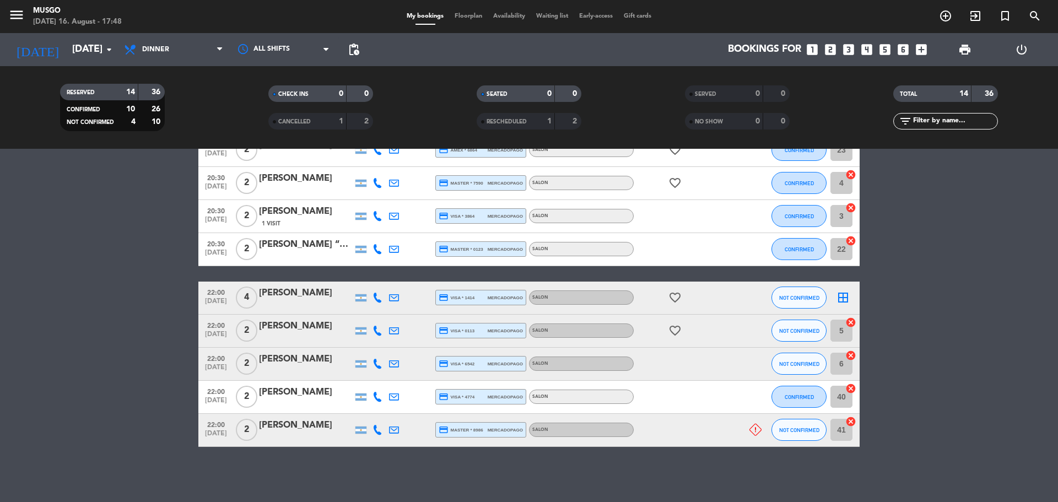
click at [850, 390] on icon "cancel" at bounding box center [851, 388] width 11 height 11
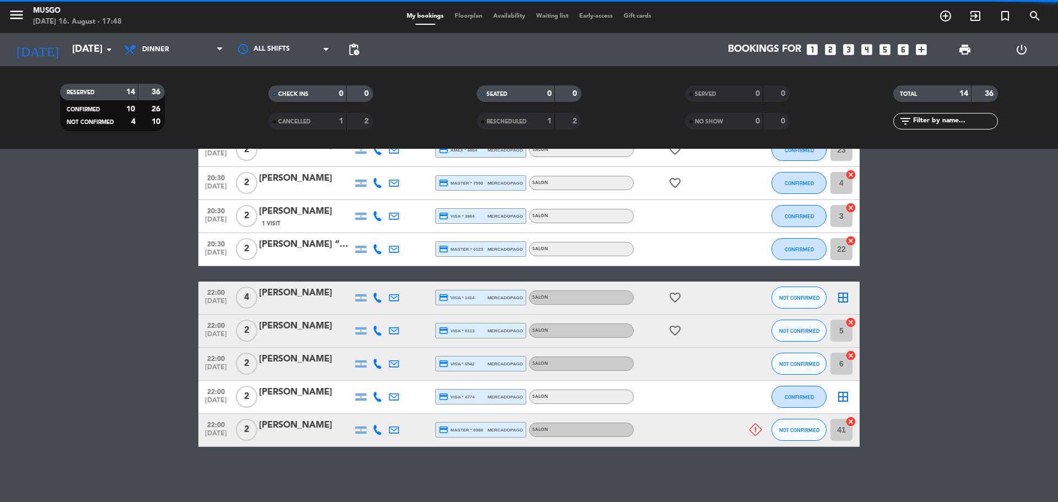
click at [843, 295] on icon "border_all" at bounding box center [843, 297] width 13 height 13
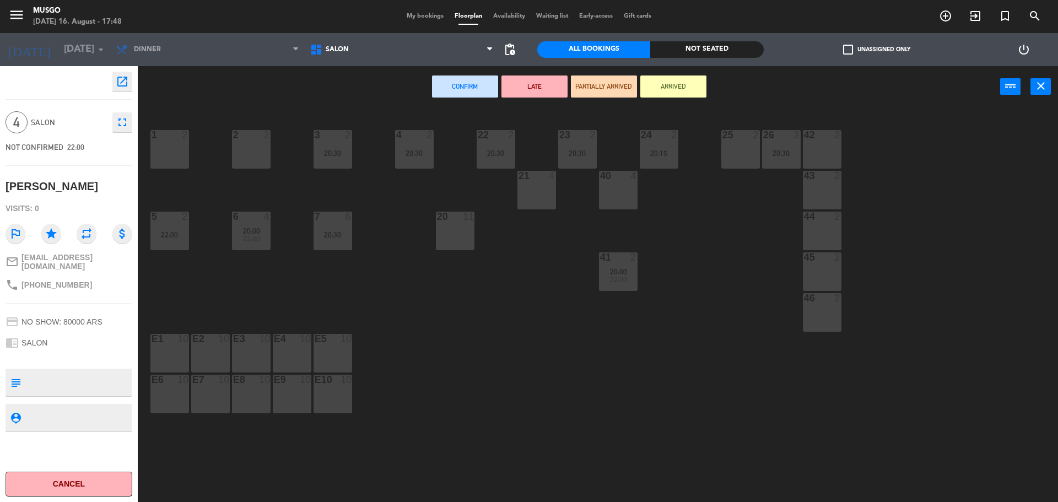
click at [613, 194] on div "40 4" at bounding box center [618, 190] width 39 height 39
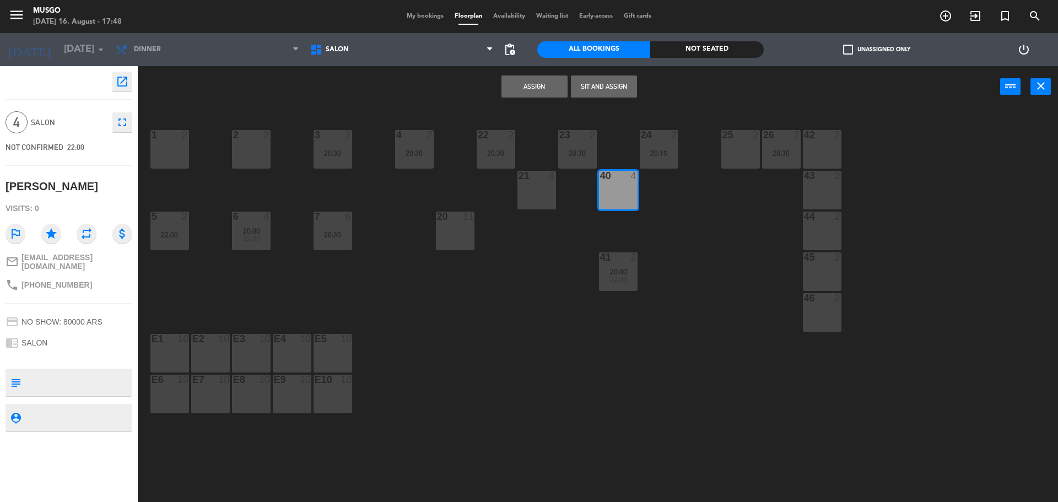
click at [544, 88] on button "Assign" at bounding box center [535, 87] width 66 height 22
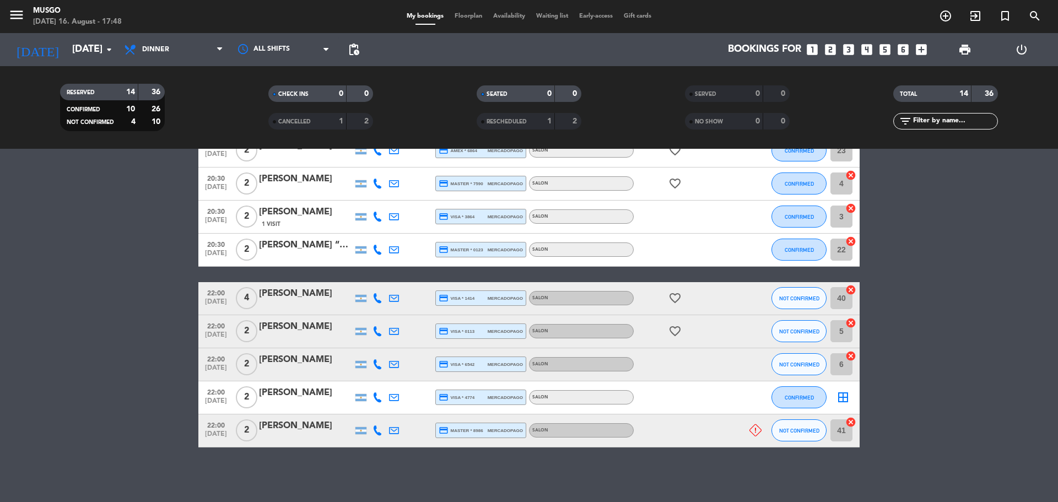
scroll to position [304, 0]
click at [817, 292] on button "NOT CONFIRMED" at bounding box center [799, 298] width 55 height 22
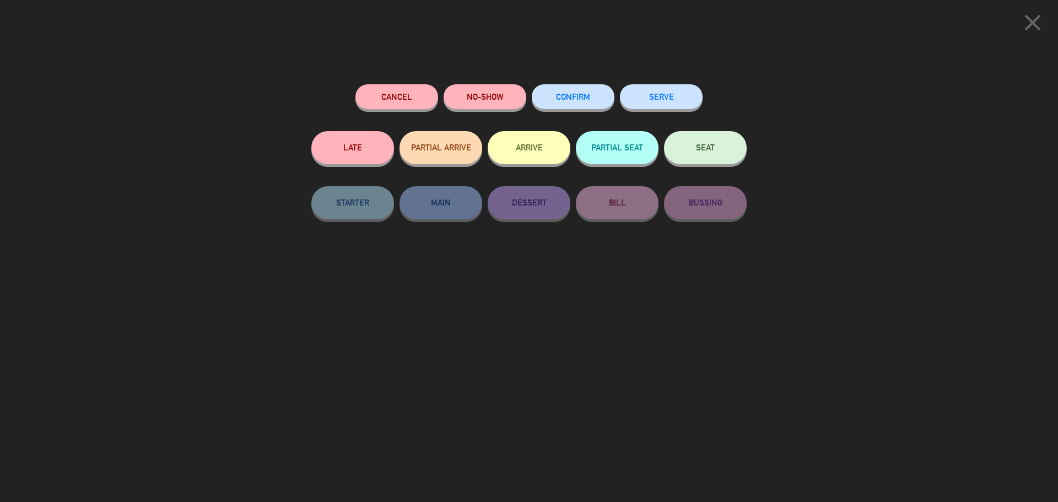
click at [573, 108] on button "CONFIRM" at bounding box center [573, 96] width 83 height 25
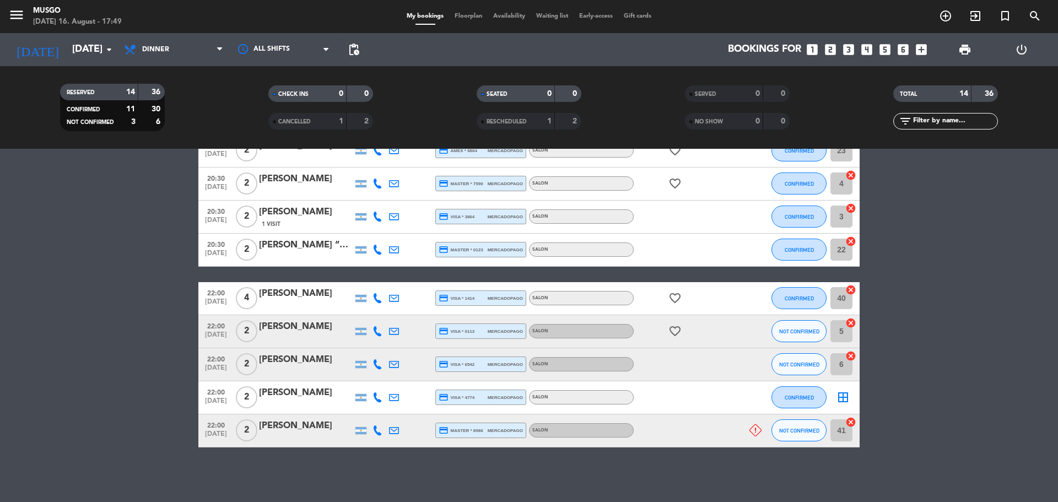
click at [854, 325] on icon "cancel" at bounding box center [851, 323] width 11 height 11
click at [844, 334] on icon "border_all" at bounding box center [843, 331] width 13 height 13
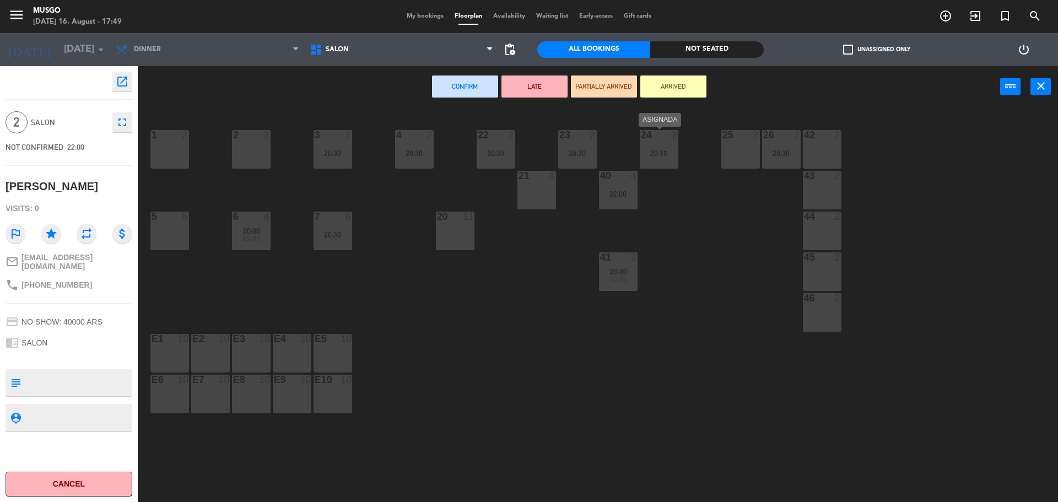
click at [653, 146] on div "24 2 20:15" at bounding box center [659, 149] width 39 height 39
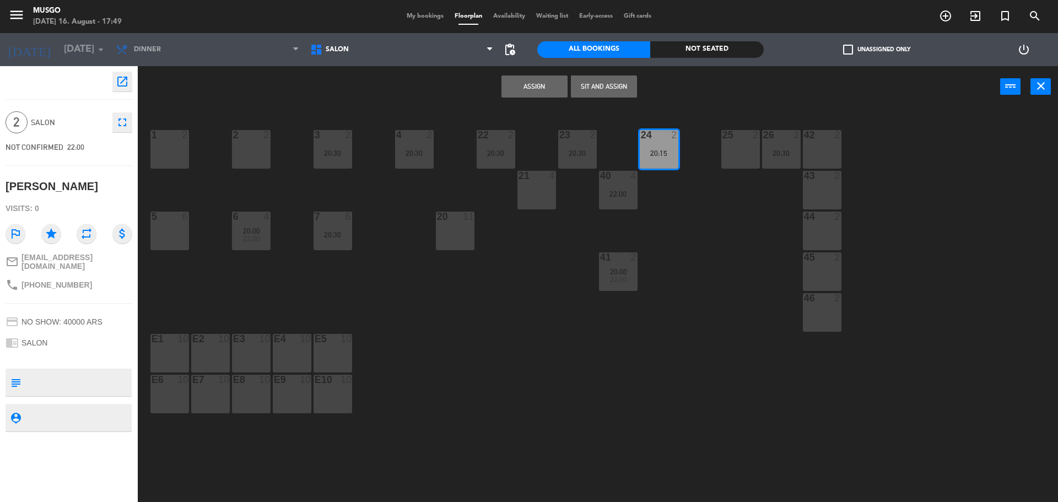
click at [541, 83] on button "Assign" at bounding box center [535, 87] width 66 height 22
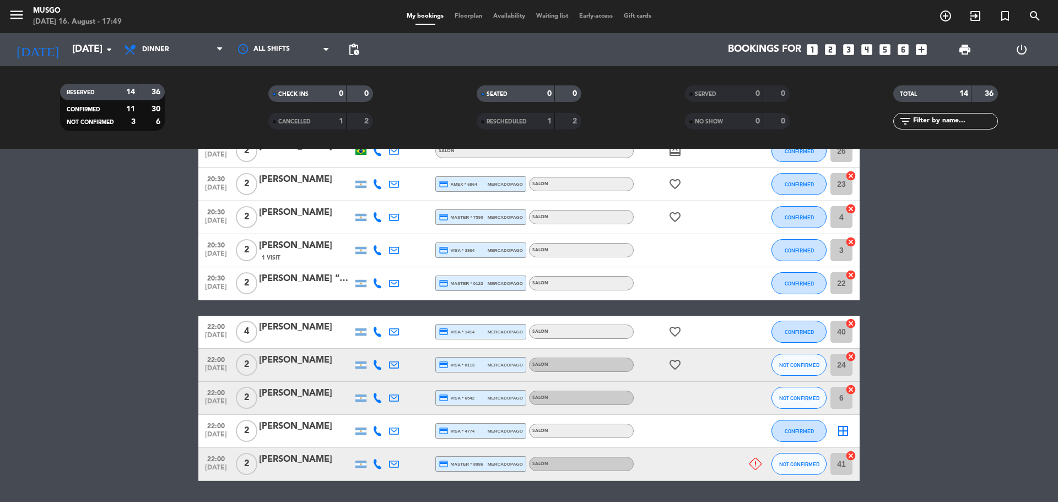
scroll to position [305, 0]
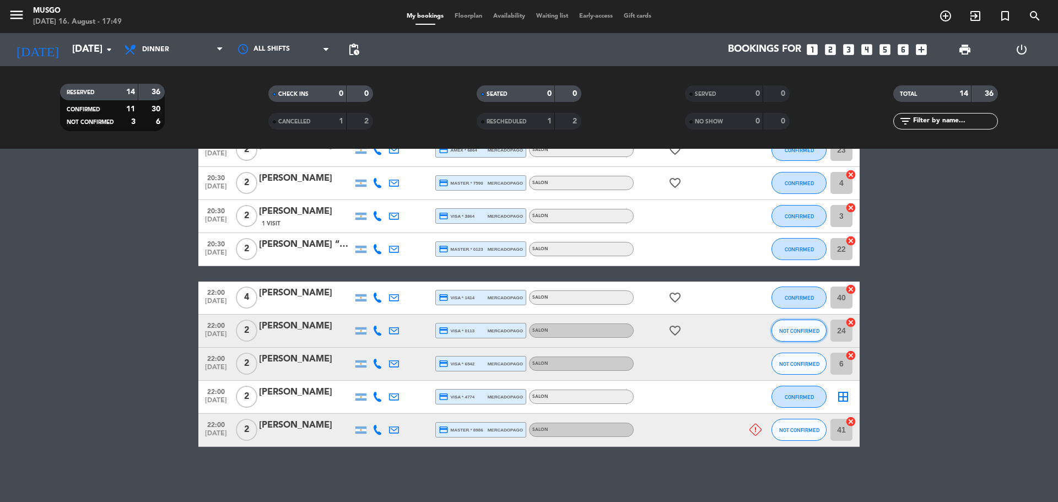
click at [814, 325] on button "NOT CONFIRMED" at bounding box center [799, 331] width 55 height 22
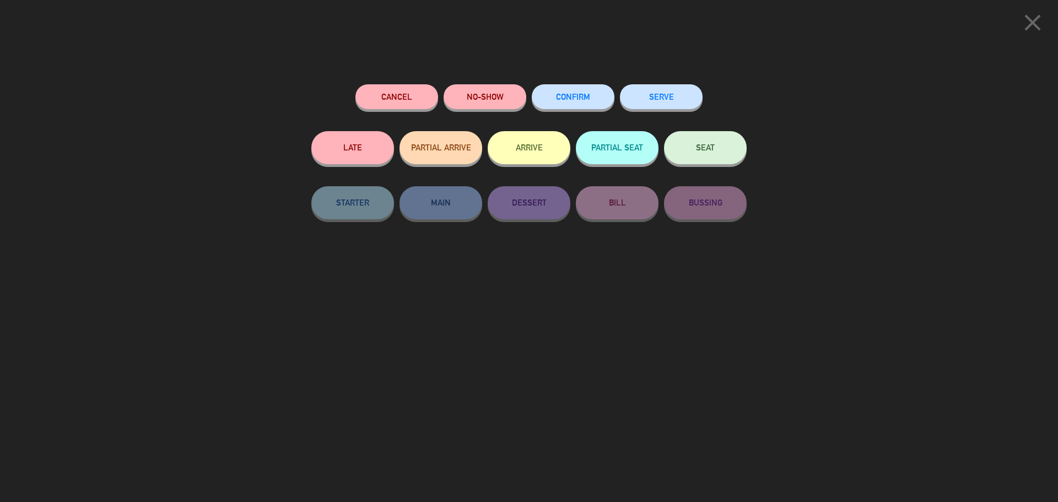
click at [573, 84] on div "CONFIRM" at bounding box center [573, 107] width 83 height 47
click at [591, 93] on button "CONFIRM" at bounding box center [573, 96] width 83 height 25
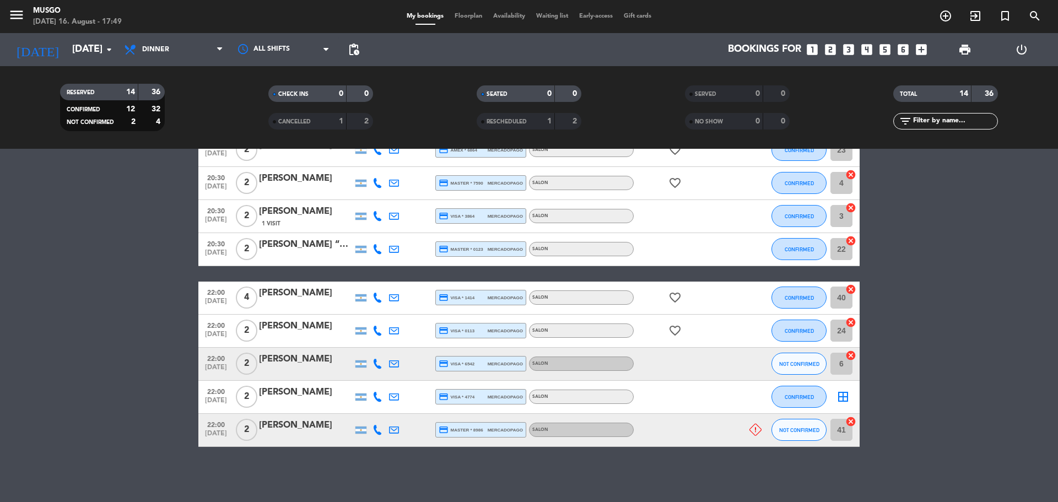
click at [847, 354] on icon "cancel" at bounding box center [851, 355] width 11 height 11
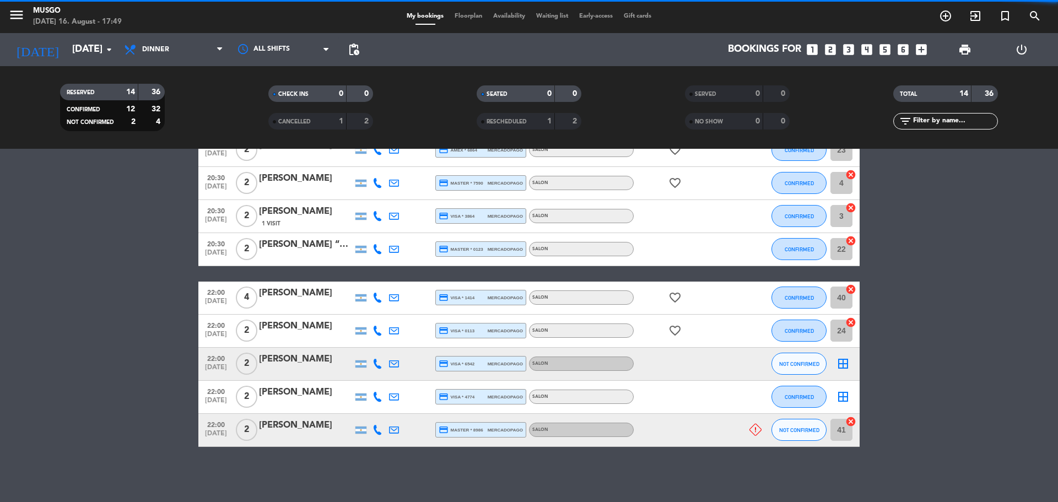
click at [842, 364] on icon "border_all" at bounding box center [843, 363] width 13 height 13
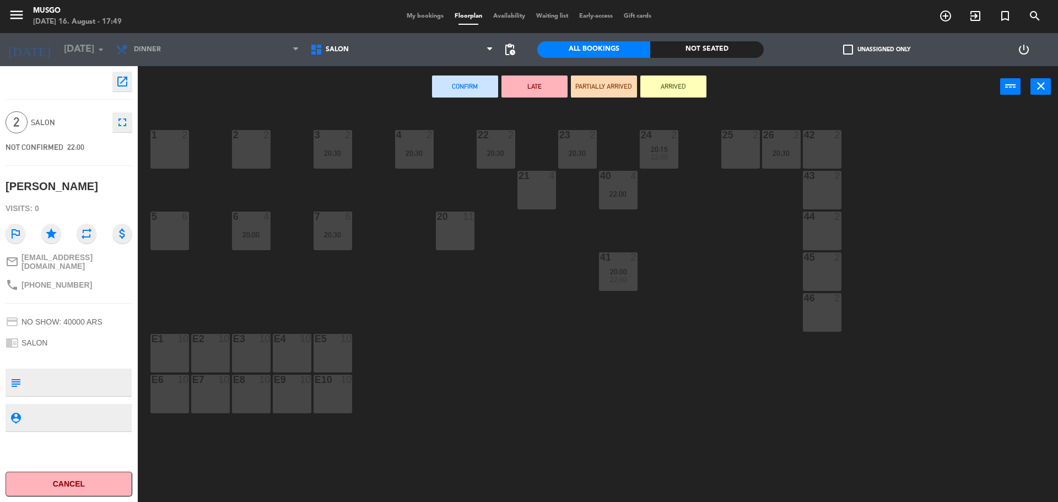
click at [171, 153] on div "1 2" at bounding box center [169, 149] width 39 height 39
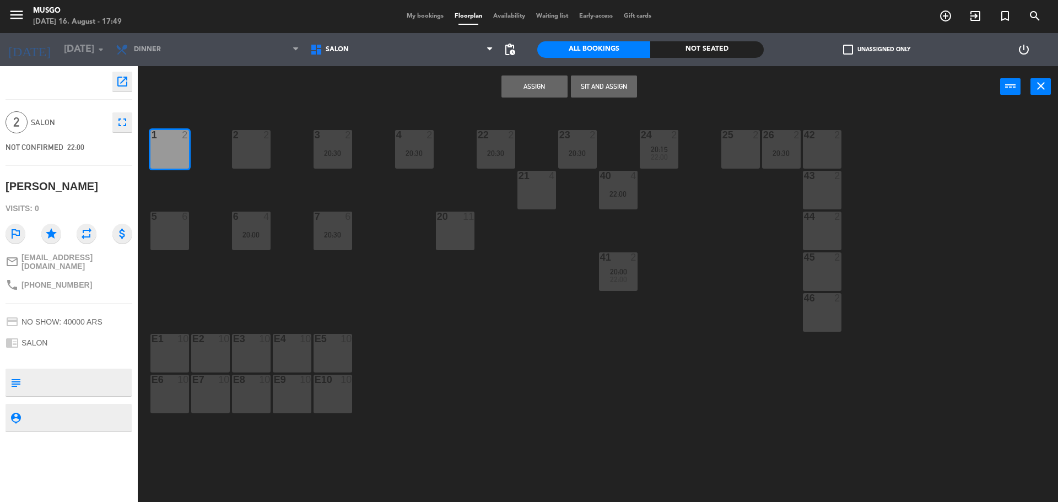
click at [530, 89] on button "Assign" at bounding box center [535, 87] width 66 height 22
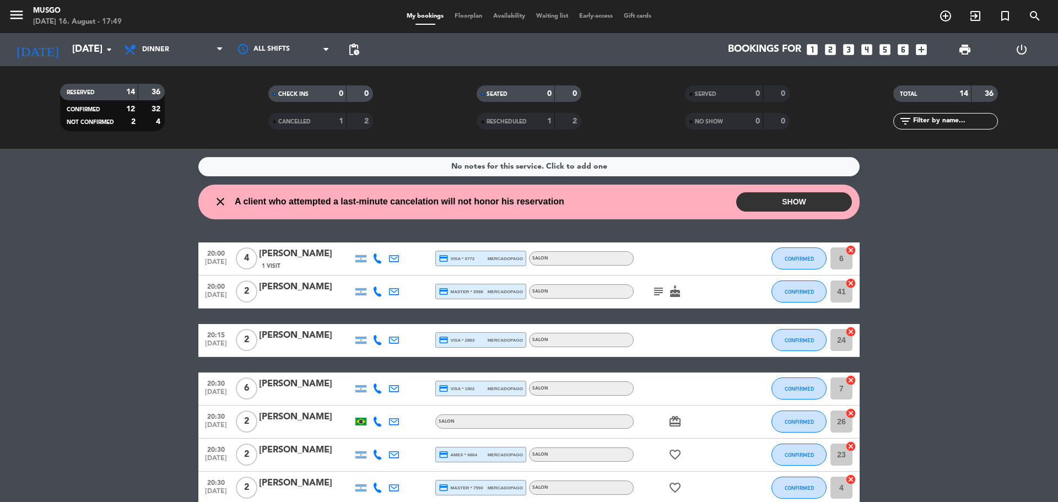
scroll to position [305, 0]
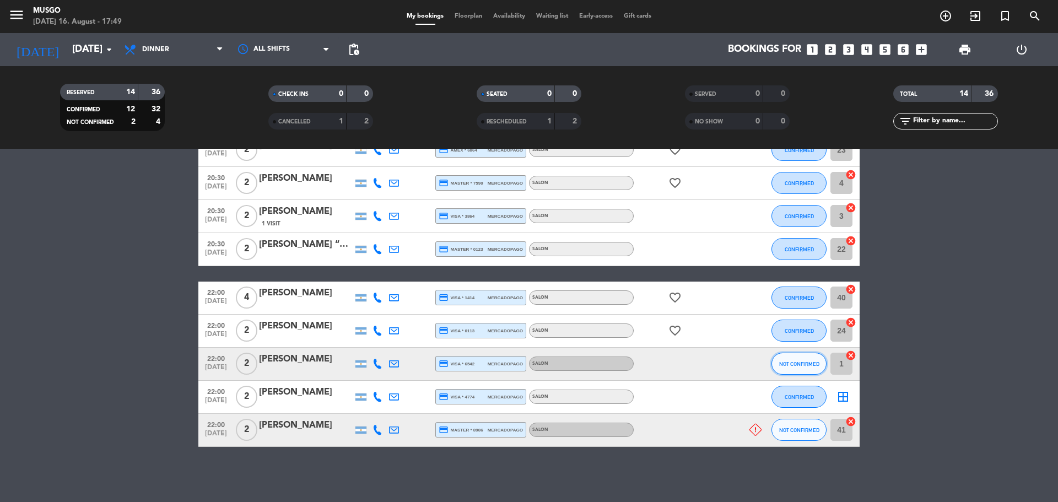
click at [811, 359] on button "NOT CONFIRMED" at bounding box center [799, 364] width 55 height 22
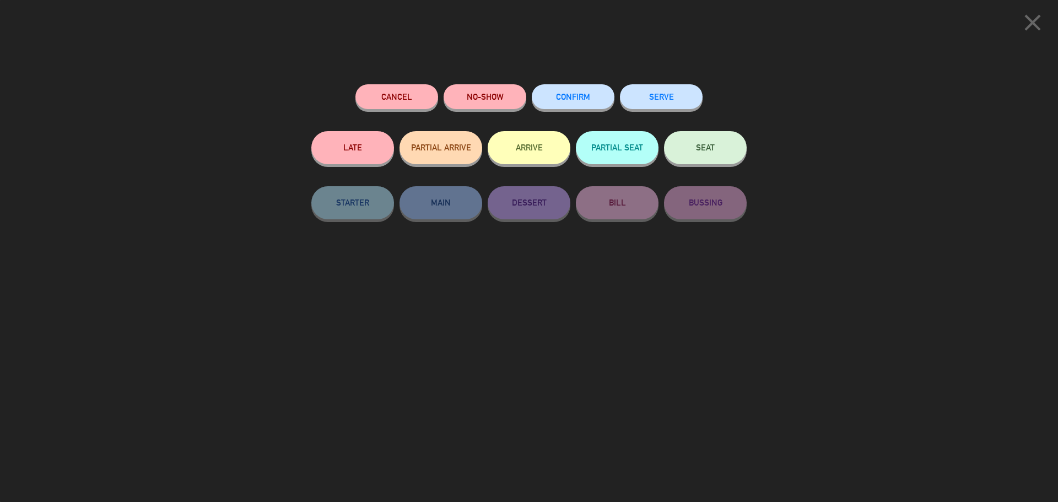
click at [572, 100] on span "CONFIRM" at bounding box center [573, 96] width 34 height 9
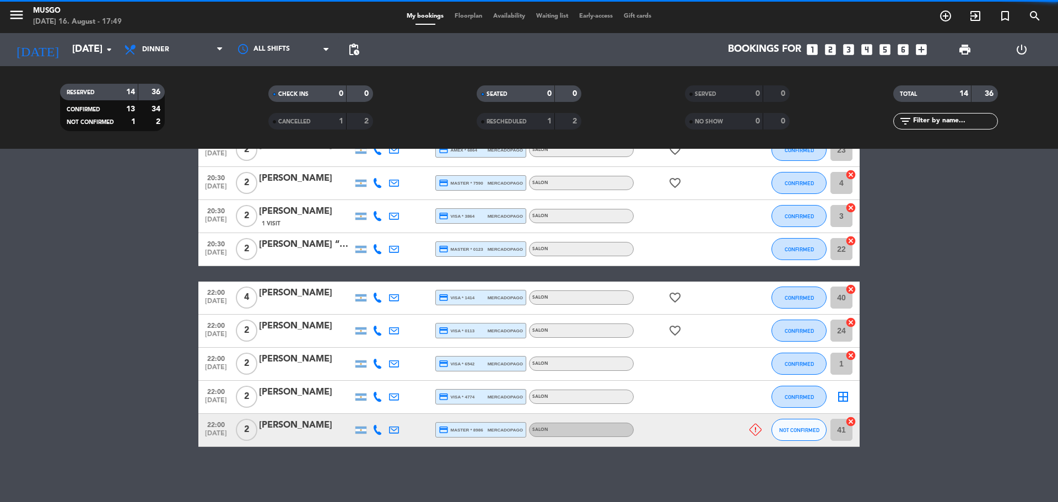
click at [840, 399] on icon "border_all" at bounding box center [843, 396] width 13 height 13
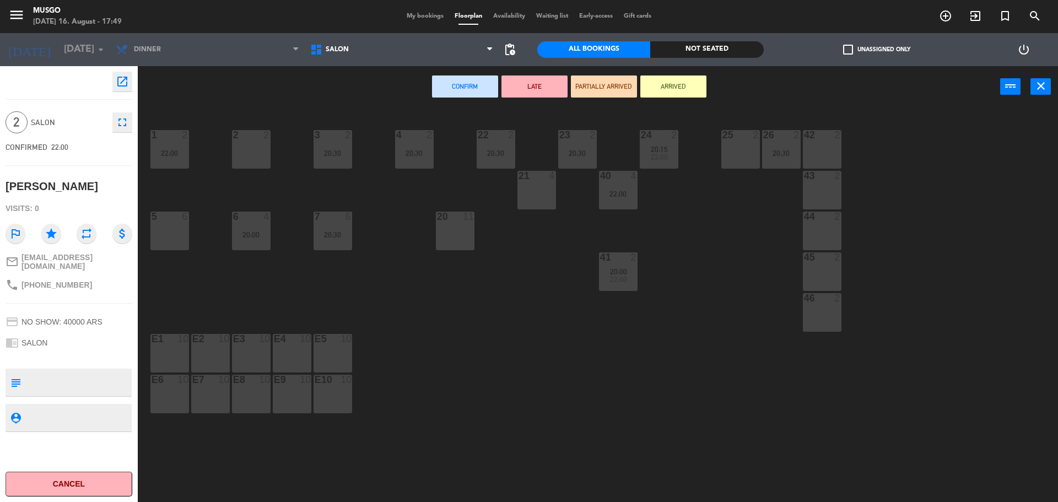
click at [256, 147] on div "2 2" at bounding box center [251, 149] width 39 height 39
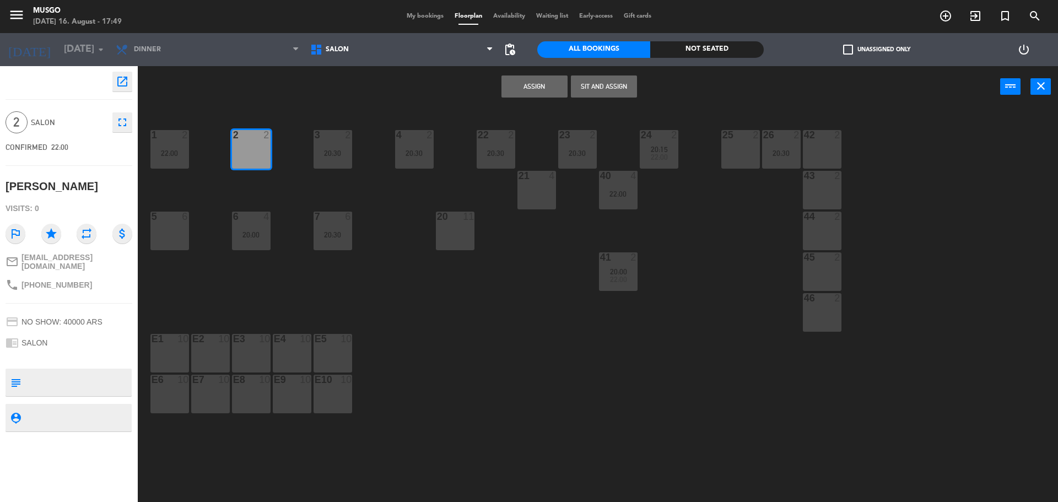
click at [518, 95] on button "Assign" at bounding box center [535, 87] width 66 height 22
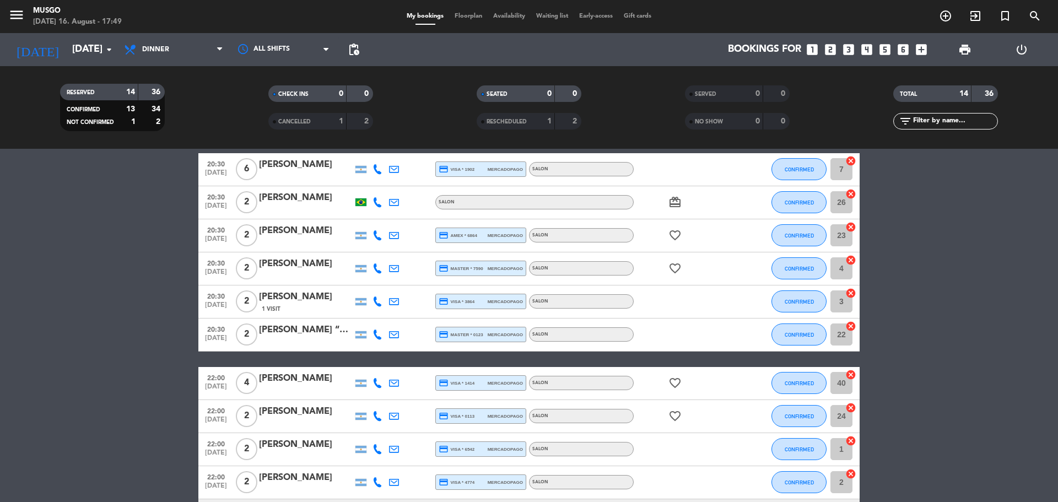
scroll to position [305, 0]
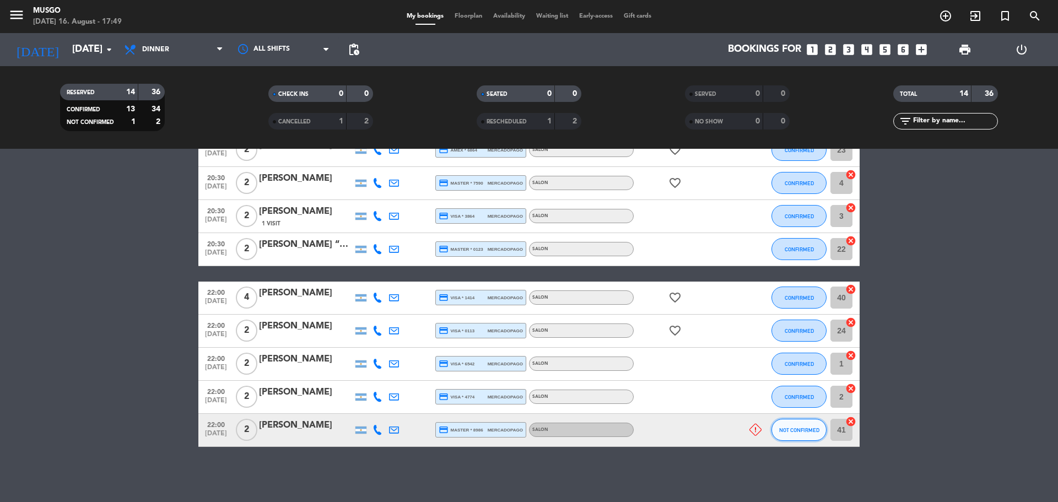
click at [789, 435] on button "NOT CONFIRMED" at bounding box center [799, 430] width 55 height 22
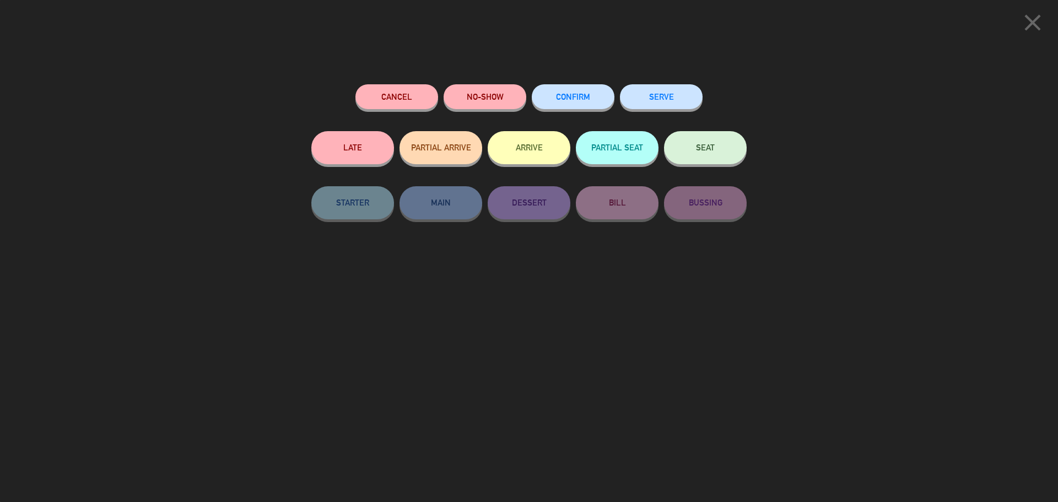
click at [570, 88] on button "CONFIRM" at bounding box center [573, 96] width 83 height 25
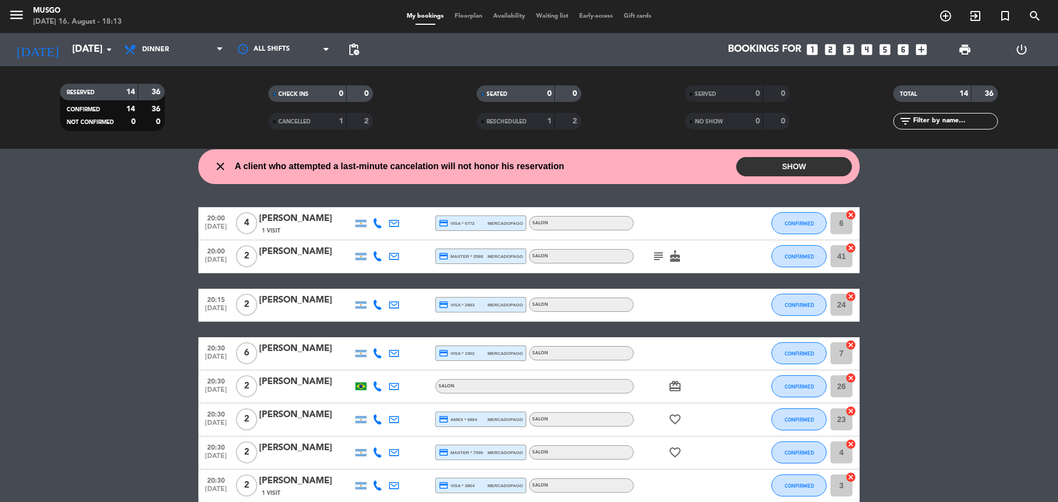
scroll to position [35, 0]
